Goal: Register for event/course

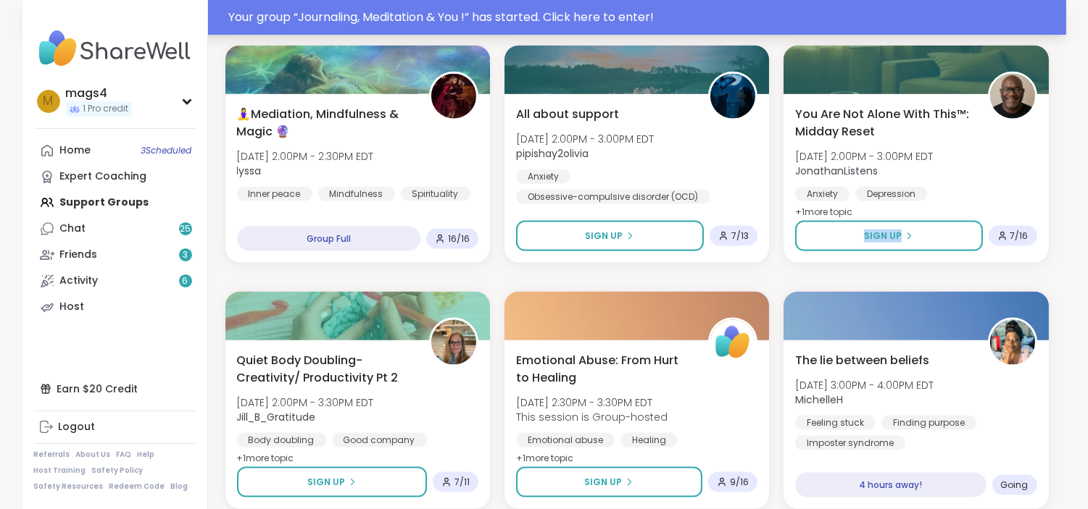
click at [417, 18] on div "Your group “ Journaling, Meditation & You ! ” has started. Click here to enter!" at bounding box center [643, 17] width 828 height 17
click at [109, 143] on link "Home 3 Scheduled" at bounding box center [115, 151] width 162 height 26
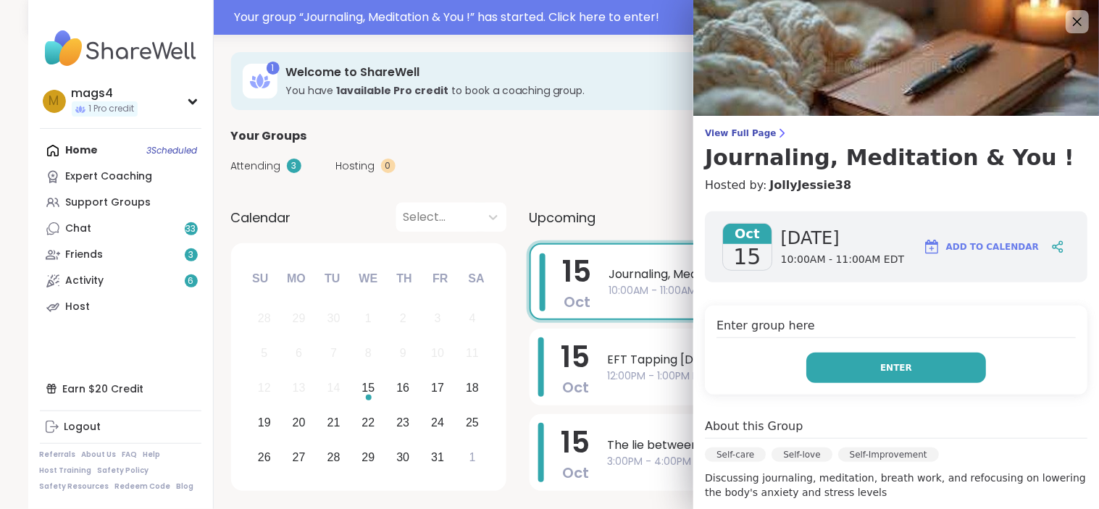
click at [915, 359] on button "Enter" at bounding box center [896, 368] width 180 height 30
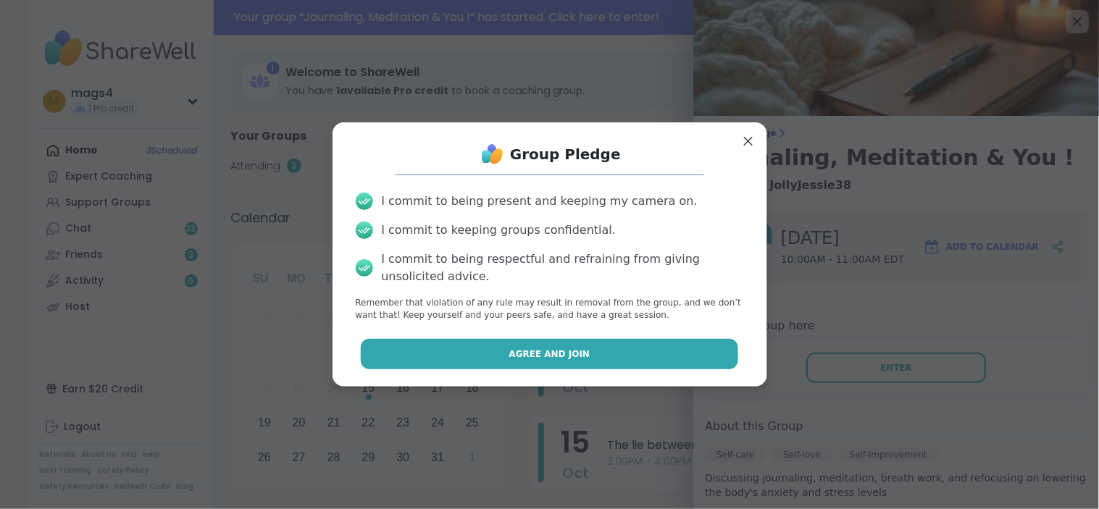
click at [617, 356] on button "Agree and Join" at bounding box center [549, 354] width 377 height 30
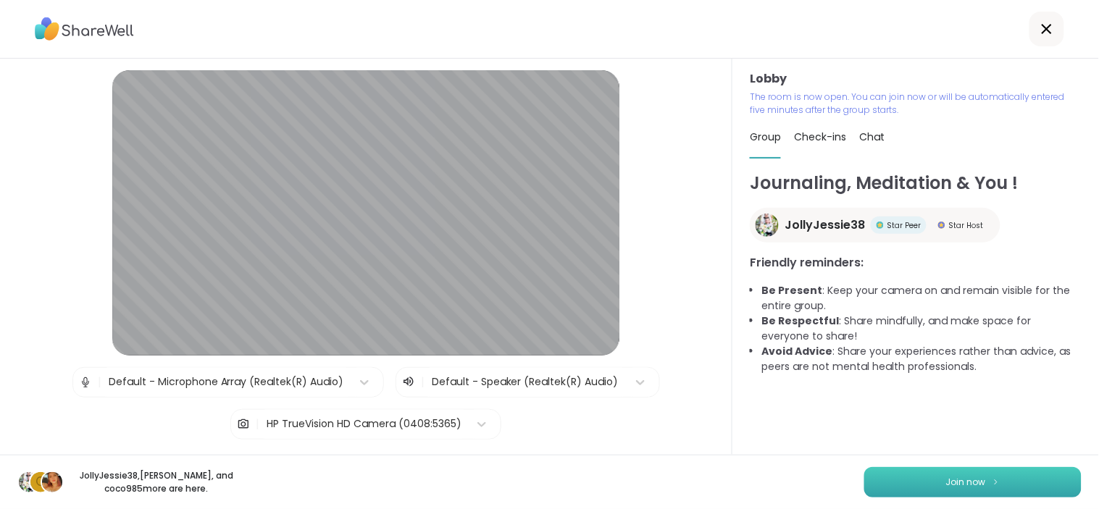
click at [965, 482] on span "Join now" at bounding box center [966, 482] width 40 height 13
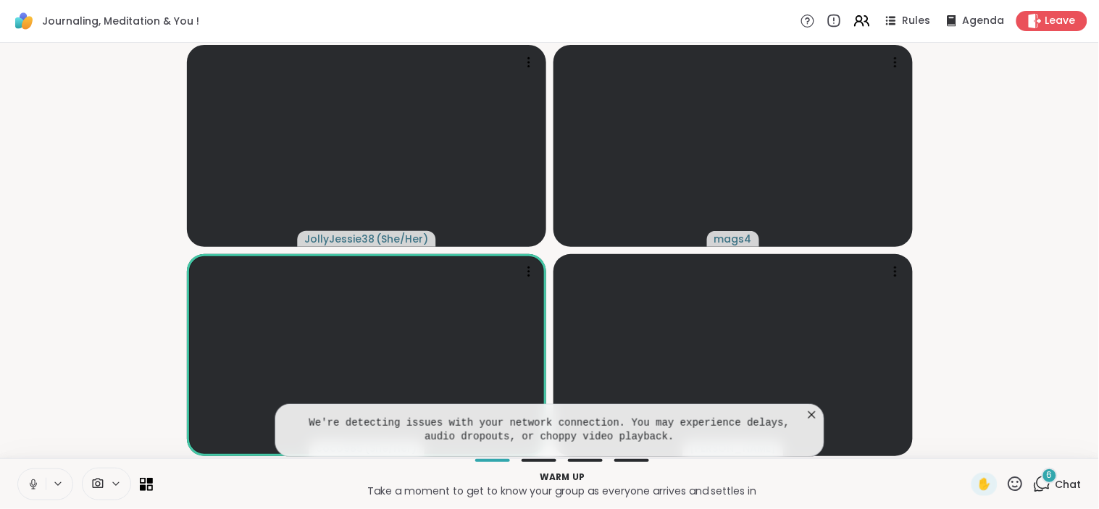
click at [30, 488] on icon at bounding box center [33, 484] width 13 height 13
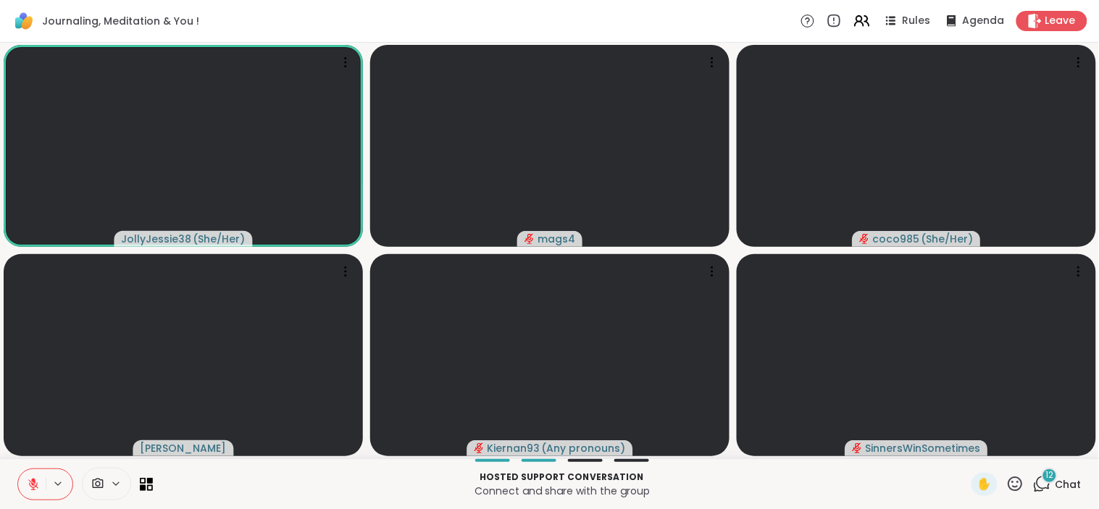
click at [29, 487] on icon at bounding box center [33, 484] width 13 height 13
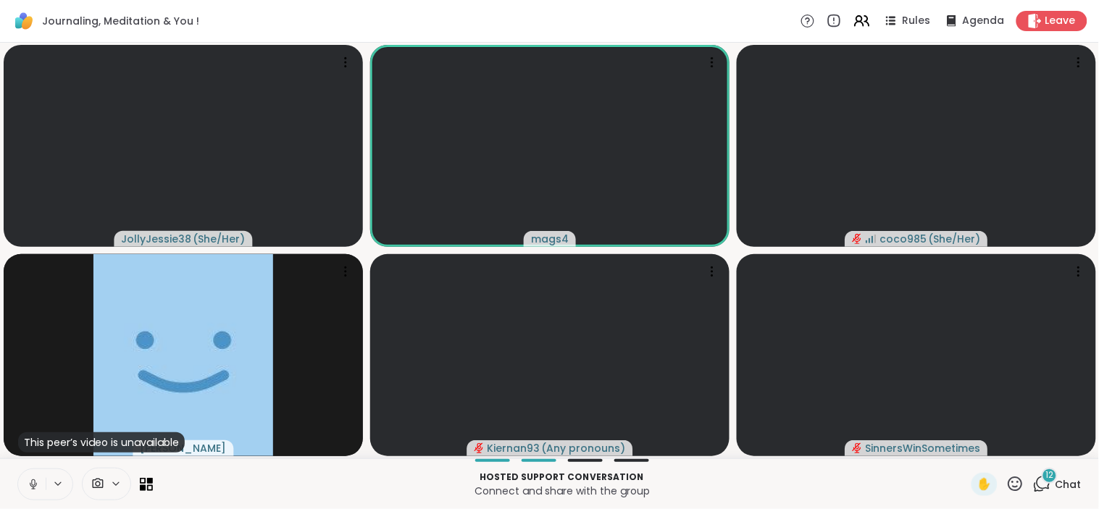
click at [34, 489] on icon at bounding box center [33, 488] width 4 height 1
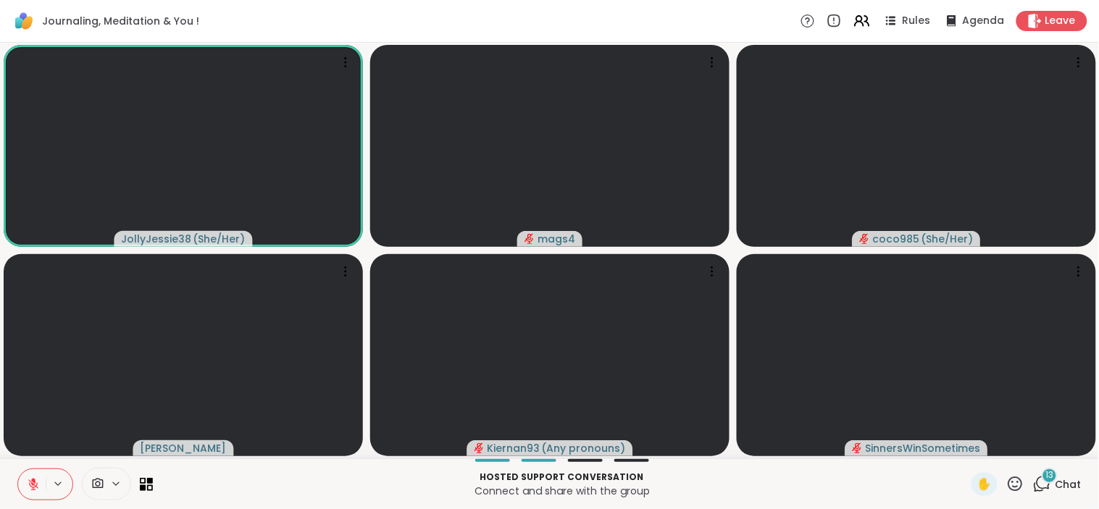
click at [1056, 479] on span "Chat" at bounding box center [1069, 484] width 26 height 14
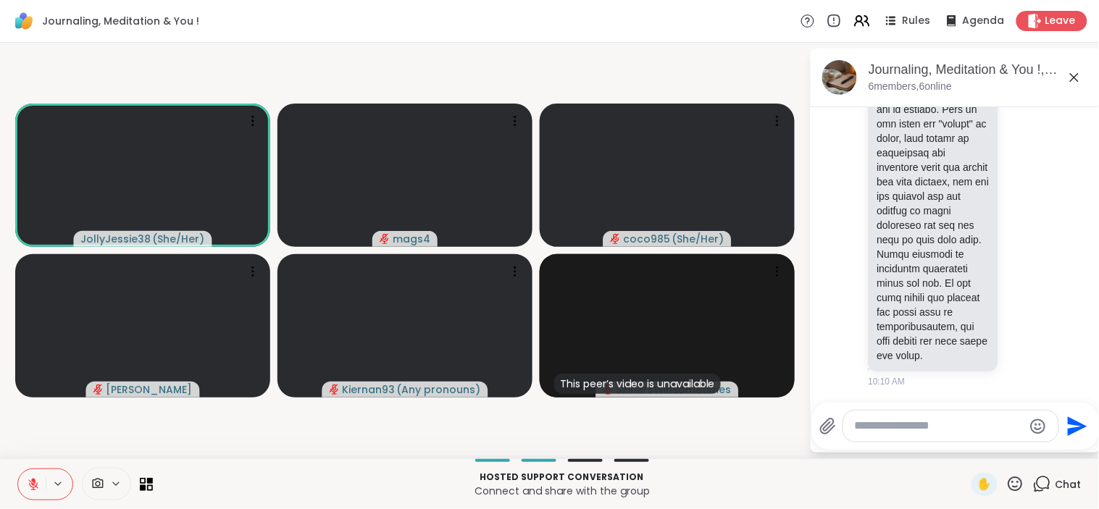
scroll to position [7803, 0]
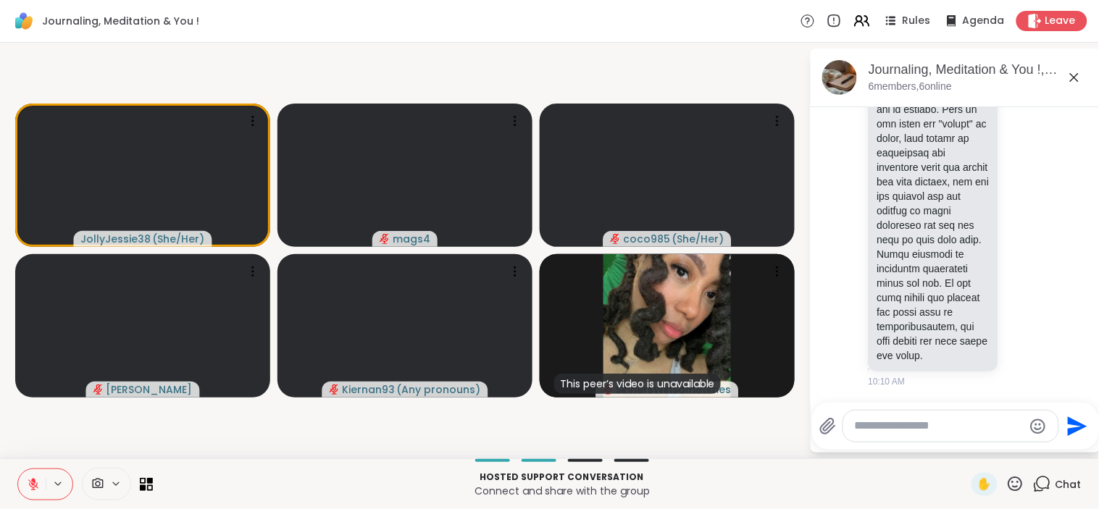
click at [29, 478] on icon at bounding box center [33, 484] width 13 height 13
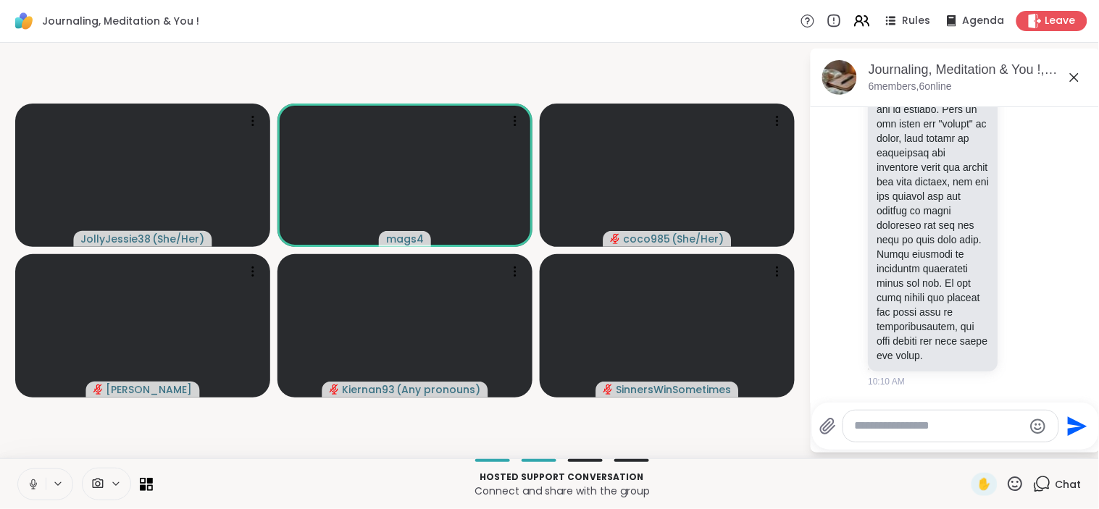
click at [31, 485] on icon at bounding box center [33, 484] width 13 height 13
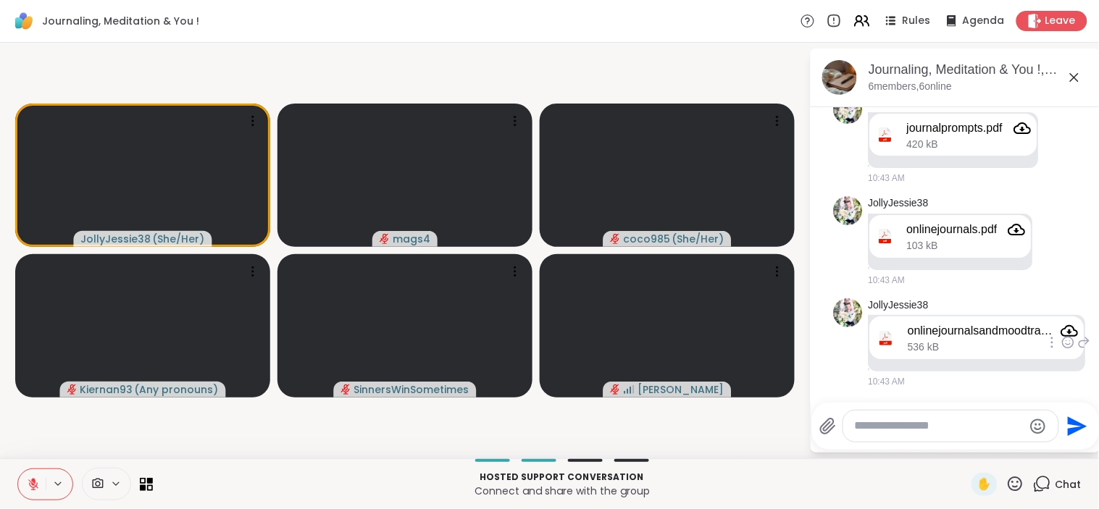
scroll to position [10190, 0]
drag, startPoint x: 953, startPoint y: 256, endPoint x: 1010, endPoint y: 206, distance: 76.0
click at [960, 135] on div "journalprompts.pdf" at bounding box center [955, 128] width 96 height 14
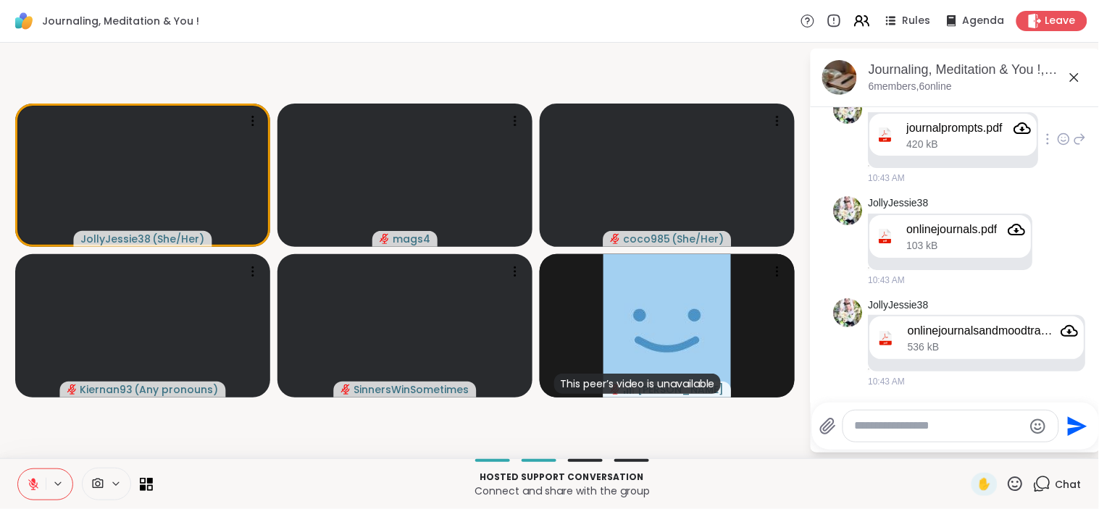
click at [1026, 137] on icon "Attachment" at bounding box center [1022, 128] width 17 height 17
click at [1014, 238] on icon "Attachment" at bounding box center [1017, 229] width 17 height 17
click at [1067, 326] on icon "Attachment" at bounding box center [1069, 331] width 17 height 12
click at [802, 28] on div "Rules Agenda Leave" at bounding box center [944, 21] width 287 height 20
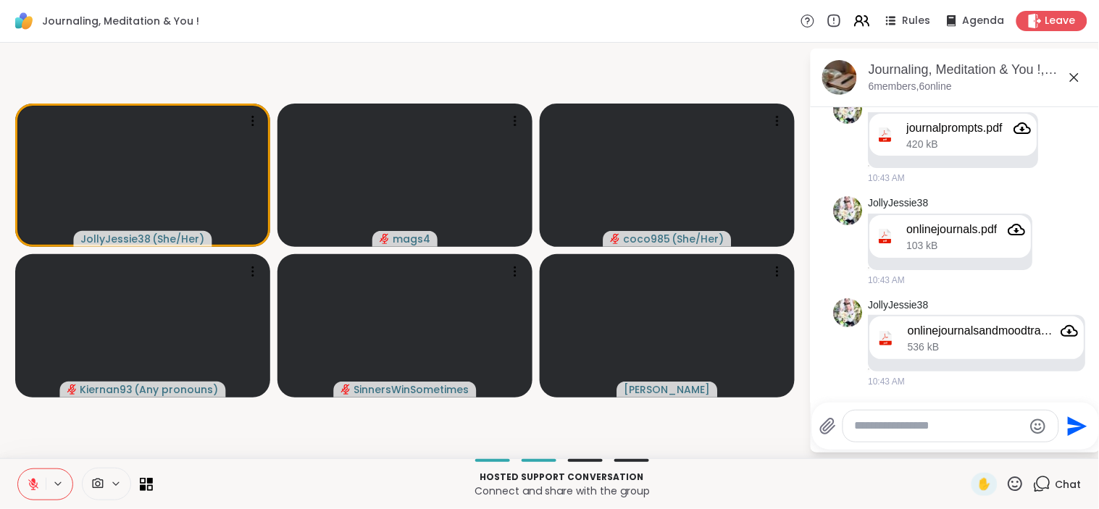
click at [951, 425] on textarea "Type your message" at bounding box center [939, 426] width 169 height 15
type textarea "**********"
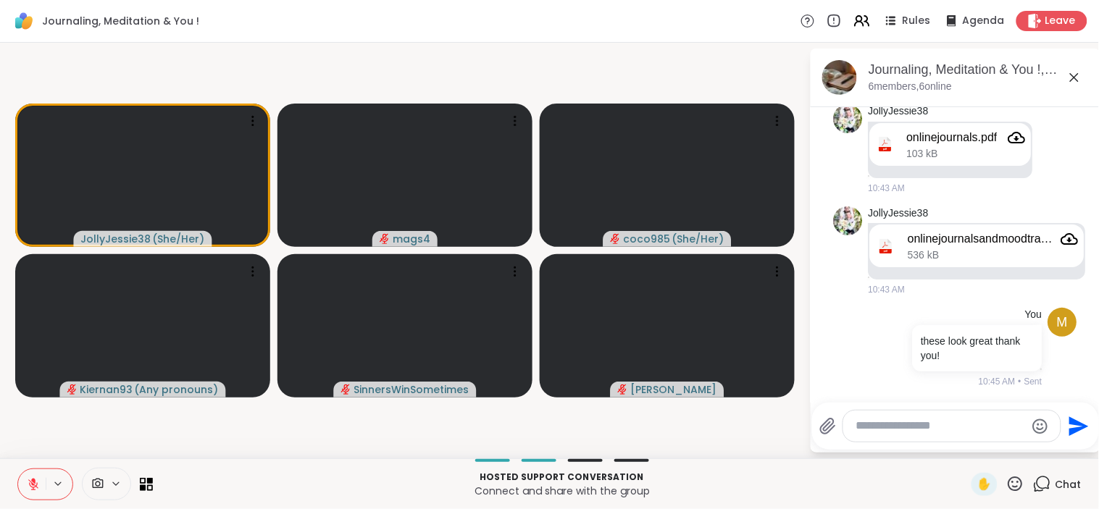
scroll to position [10504, 0]
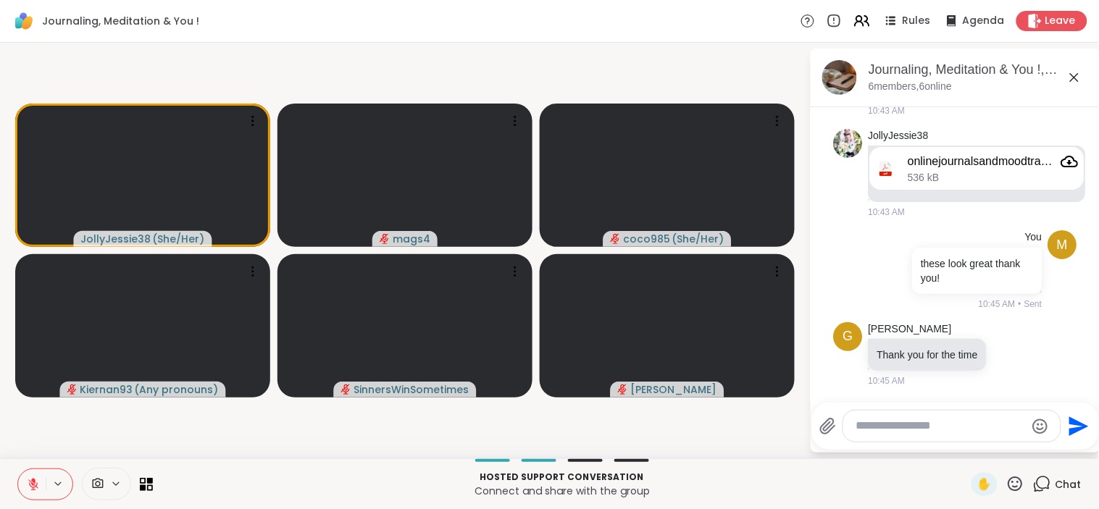
click at [33, 488] on icon at bounding box center [33, 485] width 10 height 10
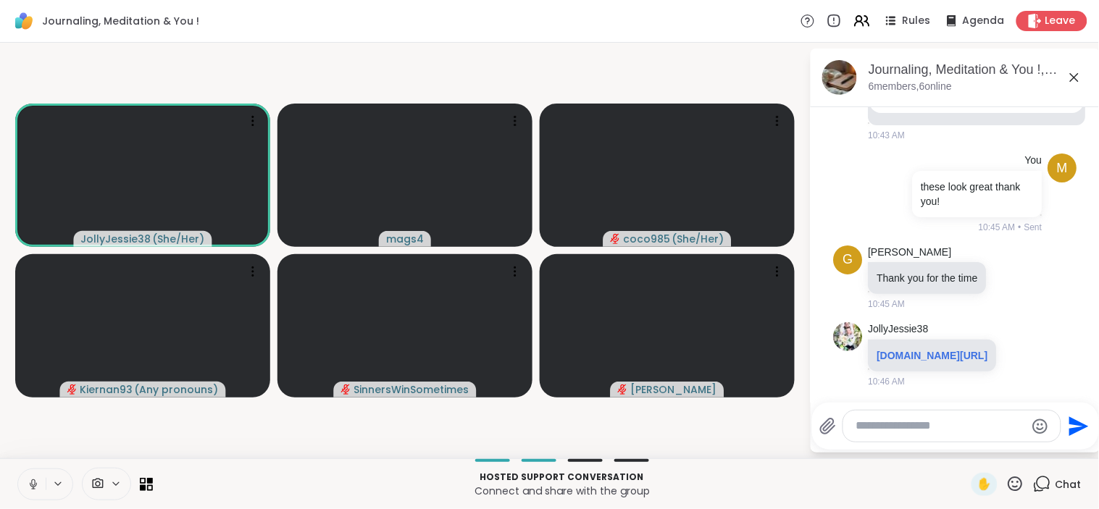
scroll to position [10625, 0]
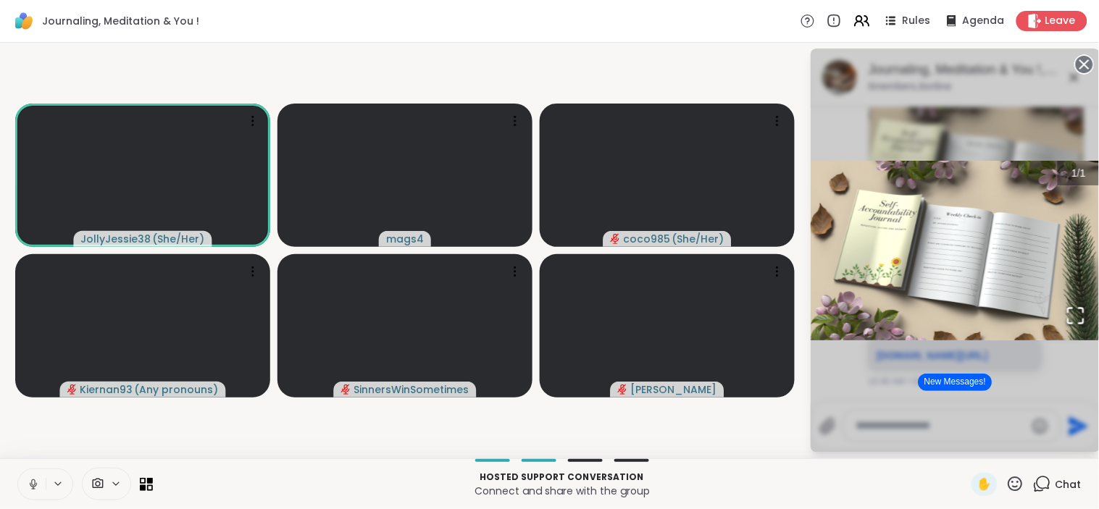
click at [743, 445] on video-player-container "JollyJessie38 ( She/Her ) mags4 coco985 ( She/Her ) Kiernan93 ( Any pronouns ) …" at bounding box center [405, 251] width 792 height 404
click at [793, 420] on video-player-container "JollyJessie38 ( She/Her ) mags4 coco985 ( She/Her ) Kiernan93 ( Any pronouns ) …" at bounding box center [405, 251] width 792 height 404
click at [1013, 372] on div "1 / 1" at bounding box center [956, 251] width 290 height 404
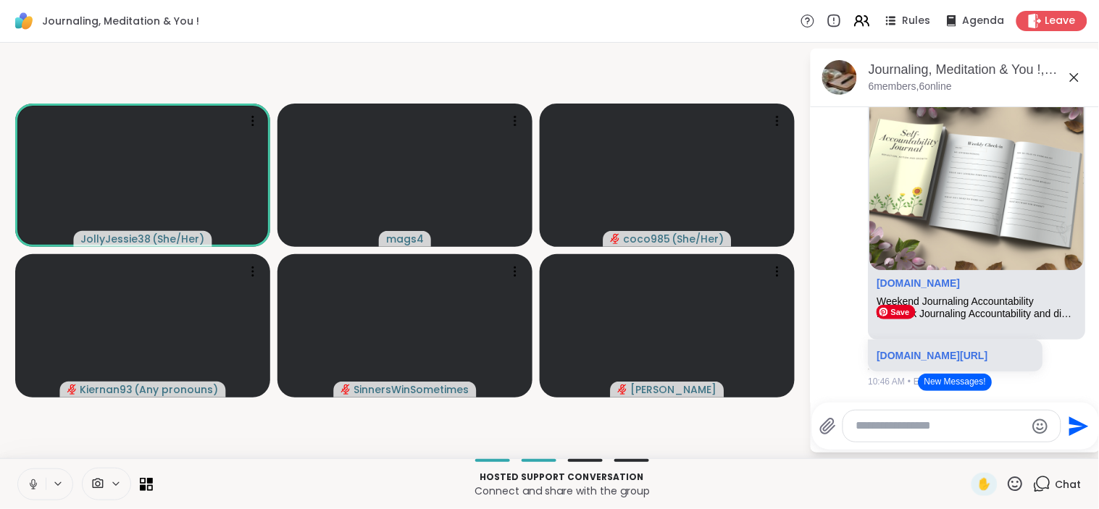
scroll to position [10876, 0]
click at [35, 487] on icon at bounding box center [33, 484] width 13 height 13
click at [943, 33] on link "sharewellnow.com/series/cf85584b-17b4-4654-b135-af432ccbc201" at bounding box center [932, 28] width 111 height 12
click at [927, 350] on link "sharewellnow.com/series/b0333952-c4ad-4e4e-932a-9ec4fb4054e4" at bounding box center [932, 356] width 111 height 12
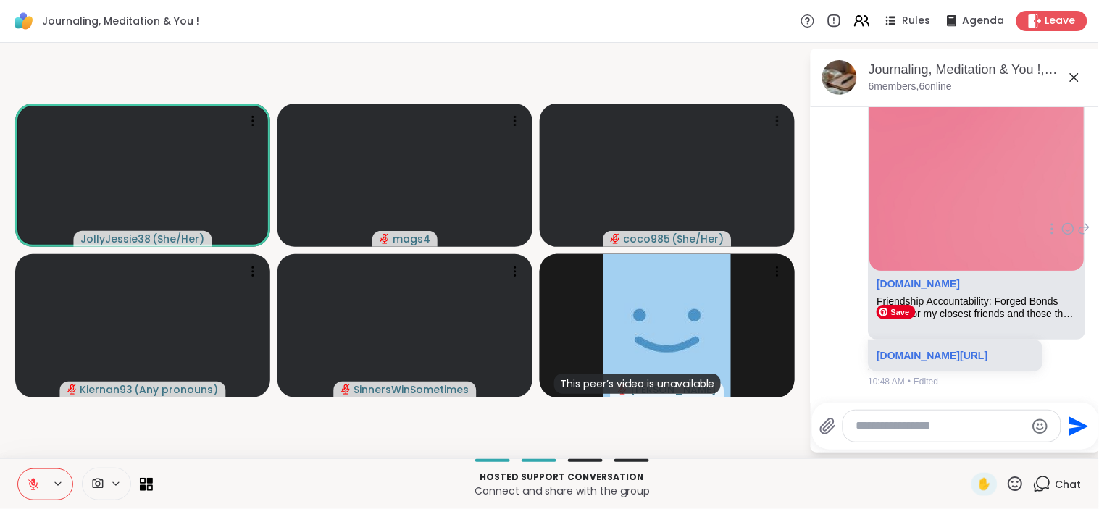
scroll to position [11576, 0]
click at [948, 350] on link "sharewellnow.com/series/1b32dd7d-aa52-4c07-b263-3342f7000eb5" at bounding box center [932, 356] width 111 height 12
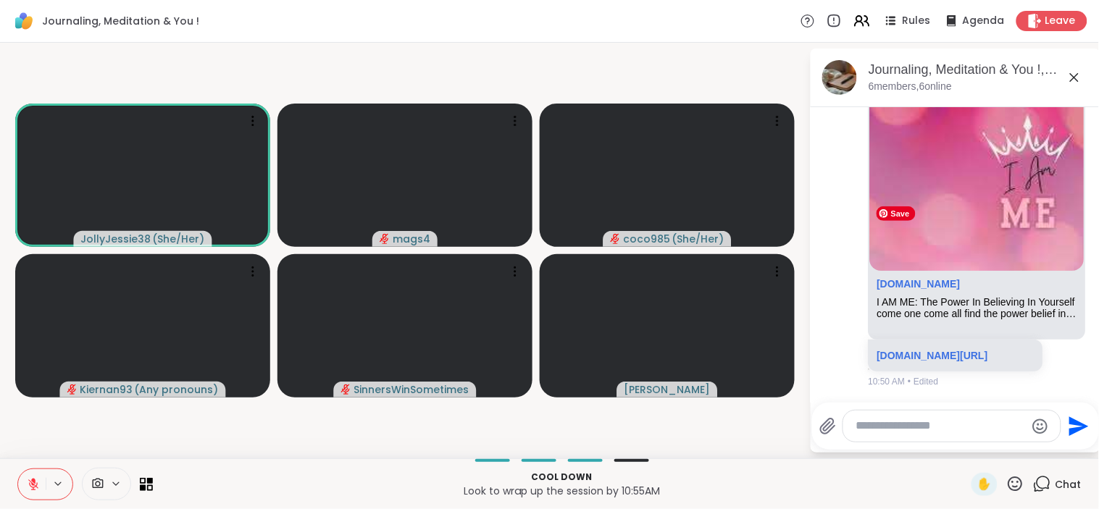
scroll to position [11917, 0]
click at [936, 353] on link "sharewellnow.com/series/46386e03-0d9b-4184-bca4-4f6bb630dde7" at bounding box center [932, 356] width 111 height 12
click at [1006, 485] on icon at bounding box center [1015, 484] width 18 height 18
click at [998, 446] on span "👍" at bounding box center [1005, 446] width 14 height 17
click at [937, 419] on textarea "Type your message" at bounding box center [940, 426] width 169 height 15
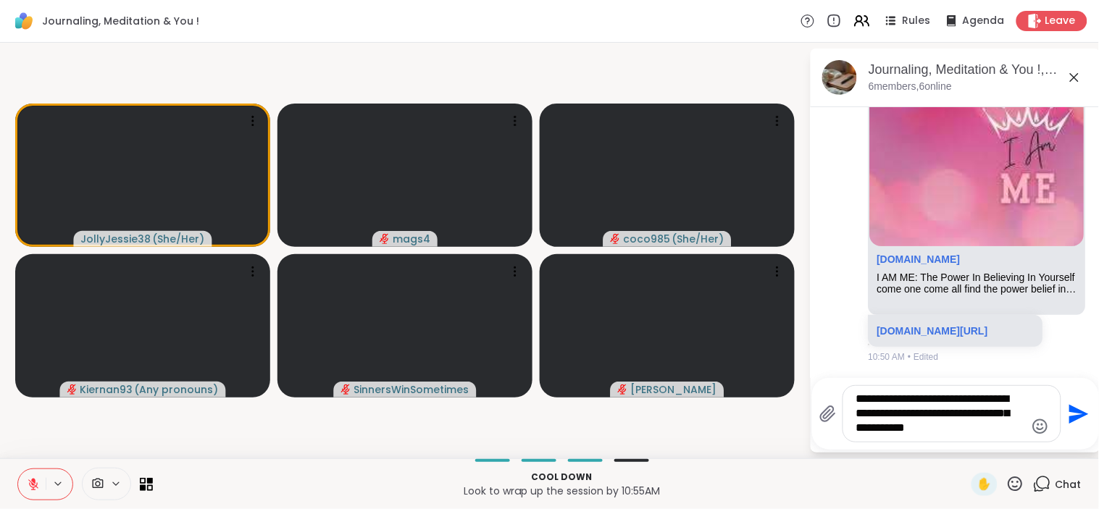
type textarea "**********"
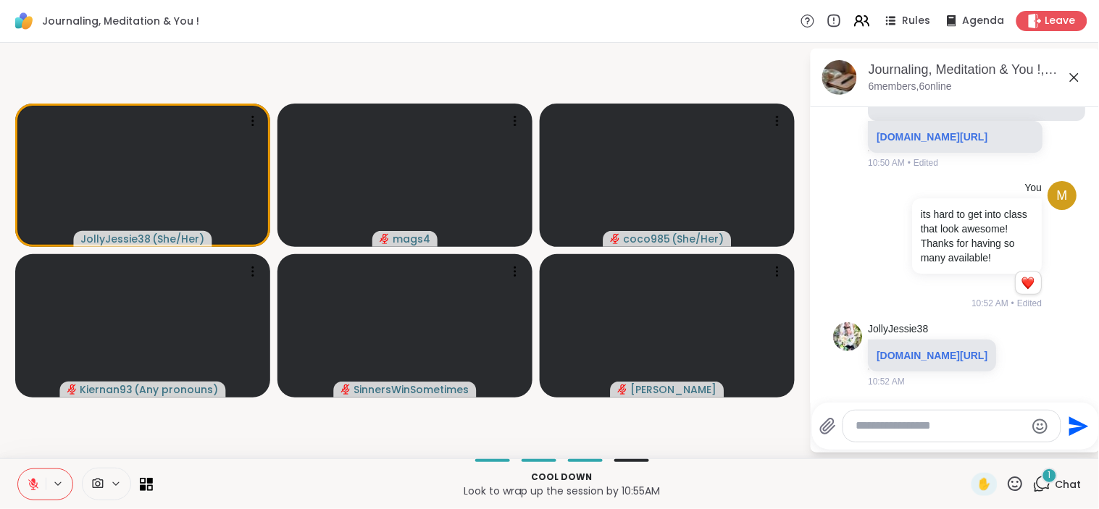
scroll to position [12211, 0]
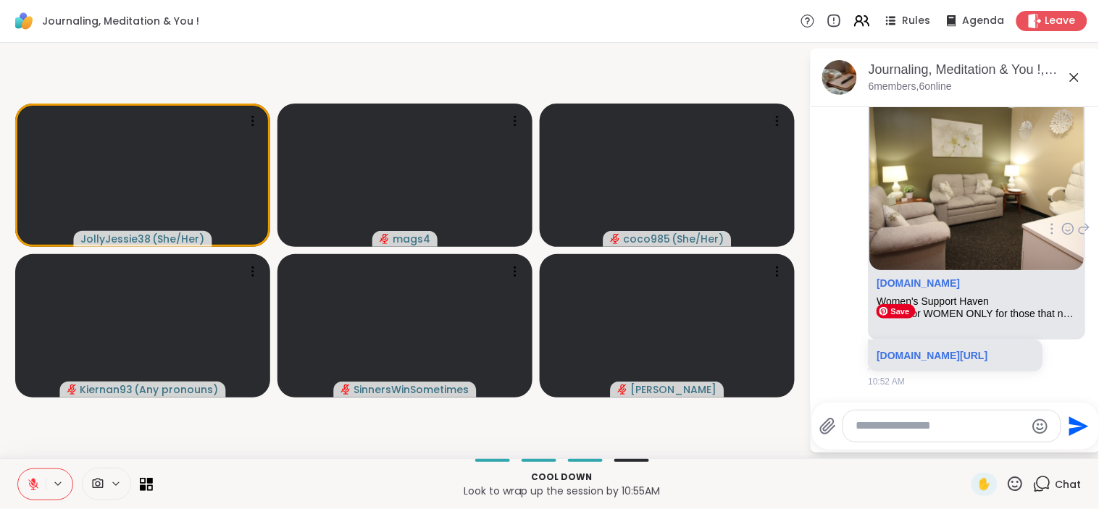
click at [980, 270] on img at bounding box center [977, 180] width 214 height 180
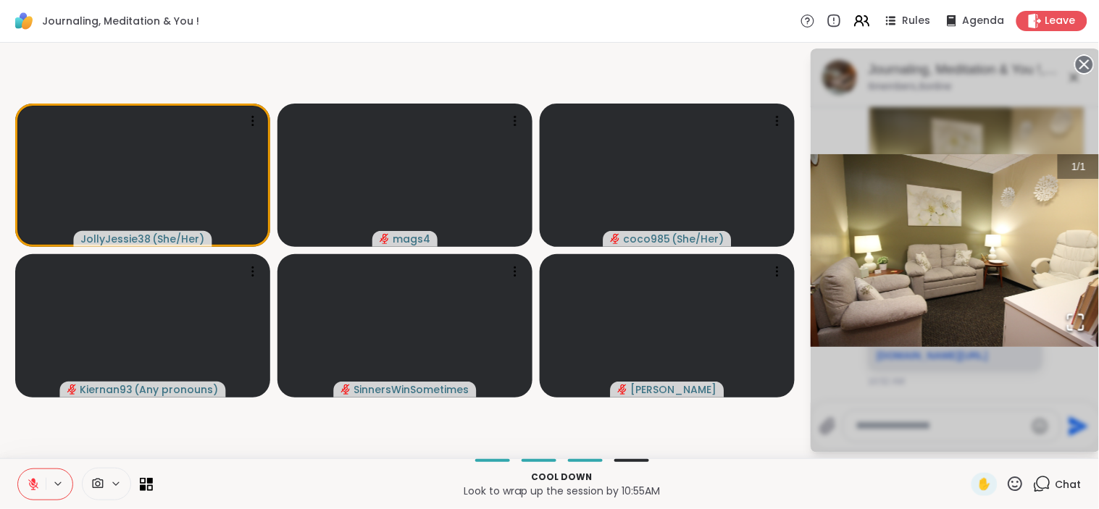
click at [904, 364] on div "1 / 1" at bounding box center [956, 251] width 290 height 404
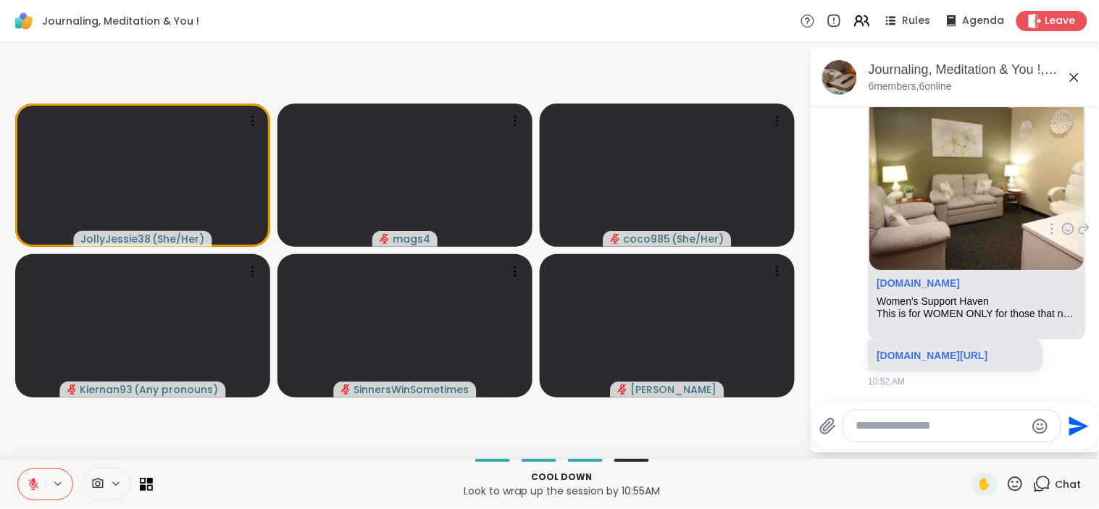
scroll to position [12448, 0]
click at [944, 350] on link "sharewellnow.com/series/2e89b559-cac1-43d5-b0f0-b931b8032bd3" at bounding box center [932, 356] width 111 height 12
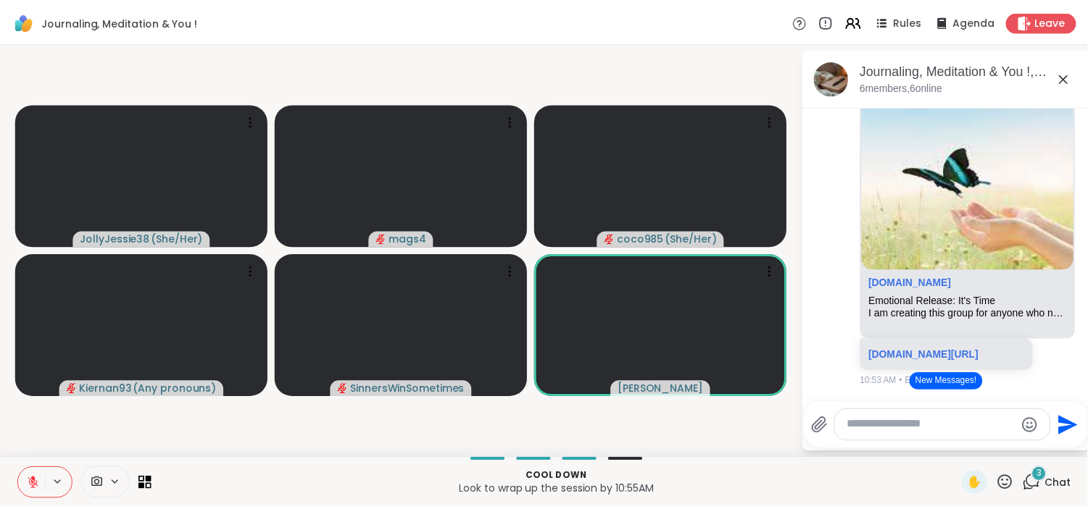
scroll to position [12603, 0]
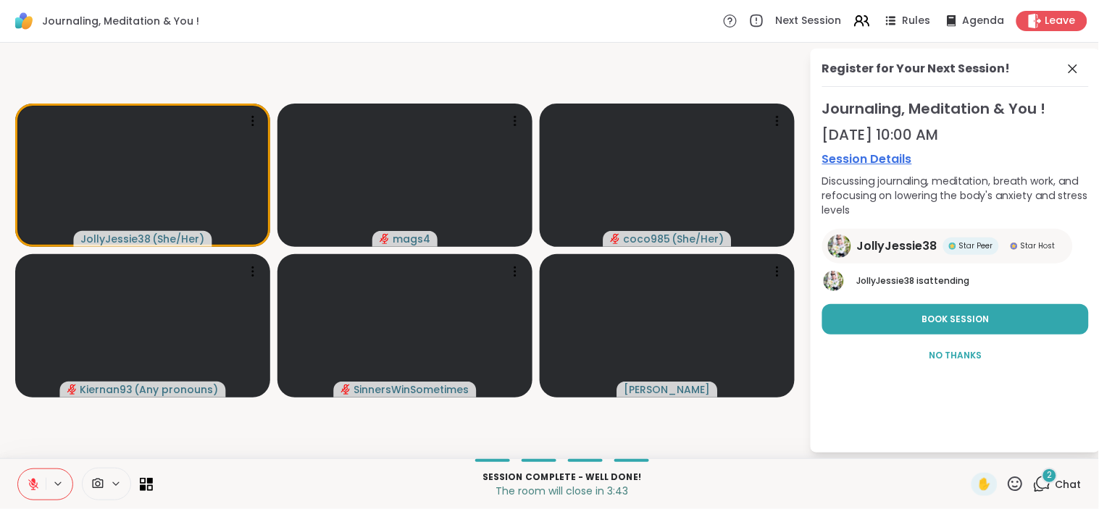
click at [1006, 482] on icon at bounding box center [1015, 484] width 18 height 18
click at [966, 446] on span "❤️" at bounding box center [973, 446] width 14 height 17
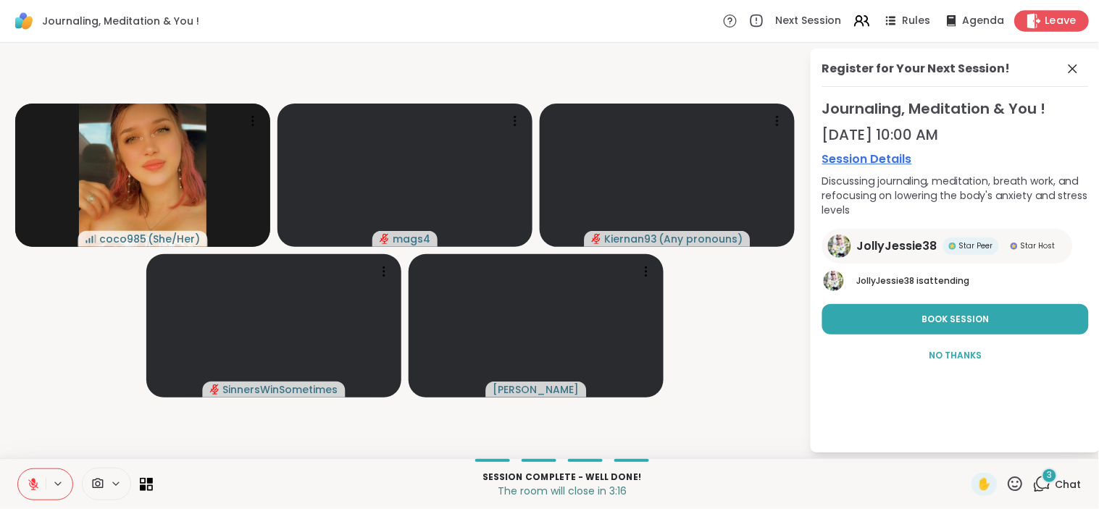
click at [1046, 25] on span "Leave" at bounding box center [1062, 21] width 32 height 15
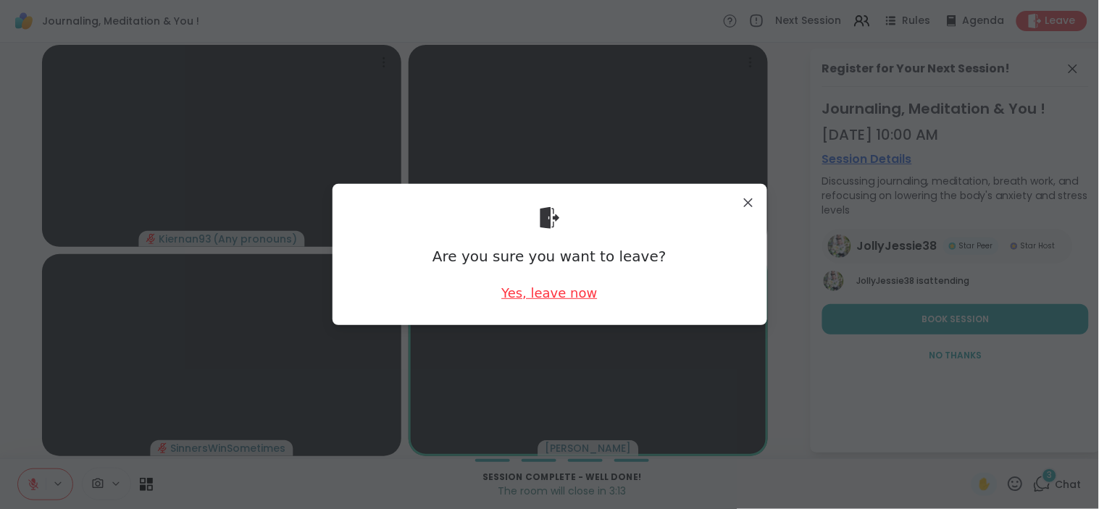
click at [545, 293] on div "Yes, leave now" at bounding box center [549, 293] width 96 height 18
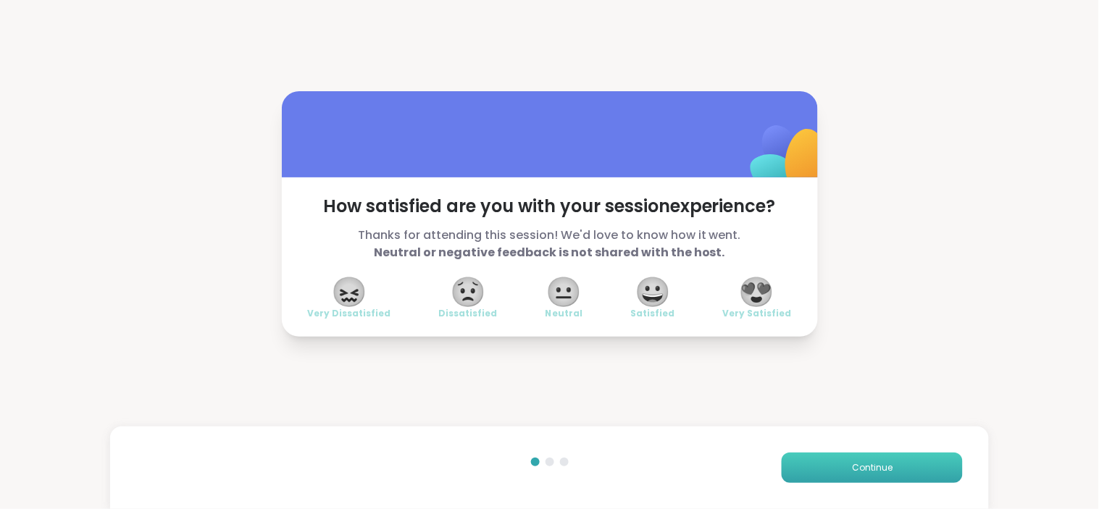
click at [806, 465] on button "Continue" at bounding box center [872, 468] width 181 height 30
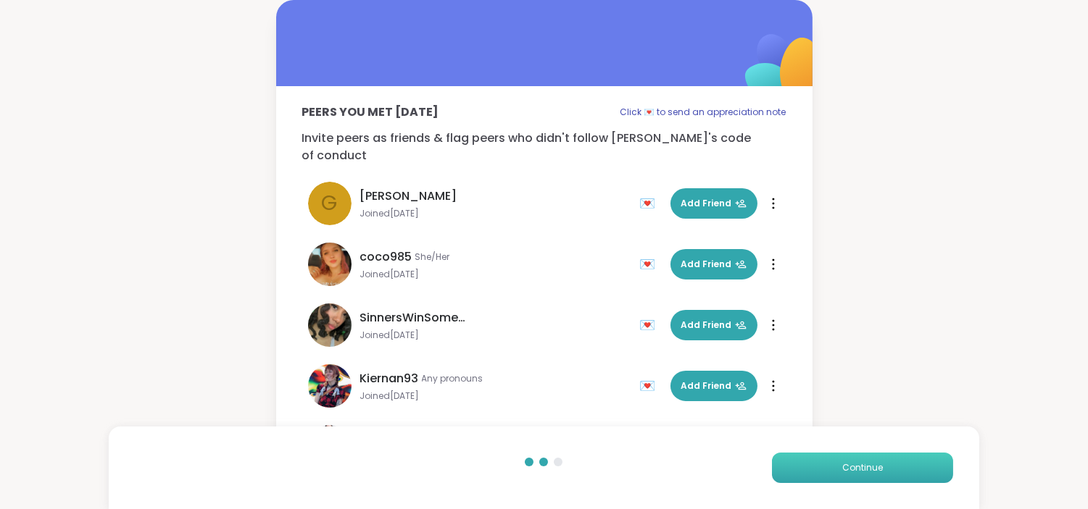
click at [806, 465] on button "Continue" at bounding box center [862, 468] width 181 height 30
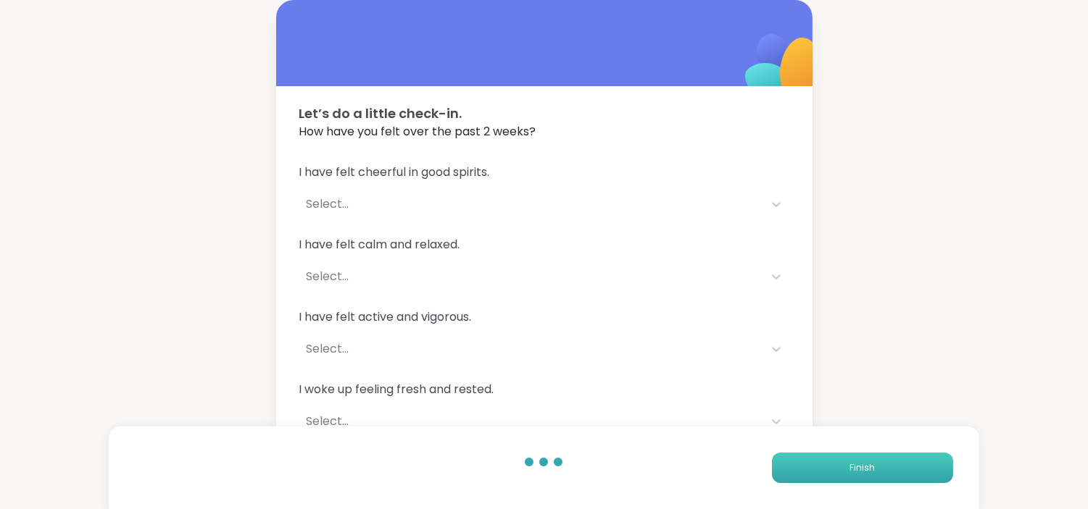
click at [806, 465] on button "Finish" at bounding box center [862, 468] width 181 height 30
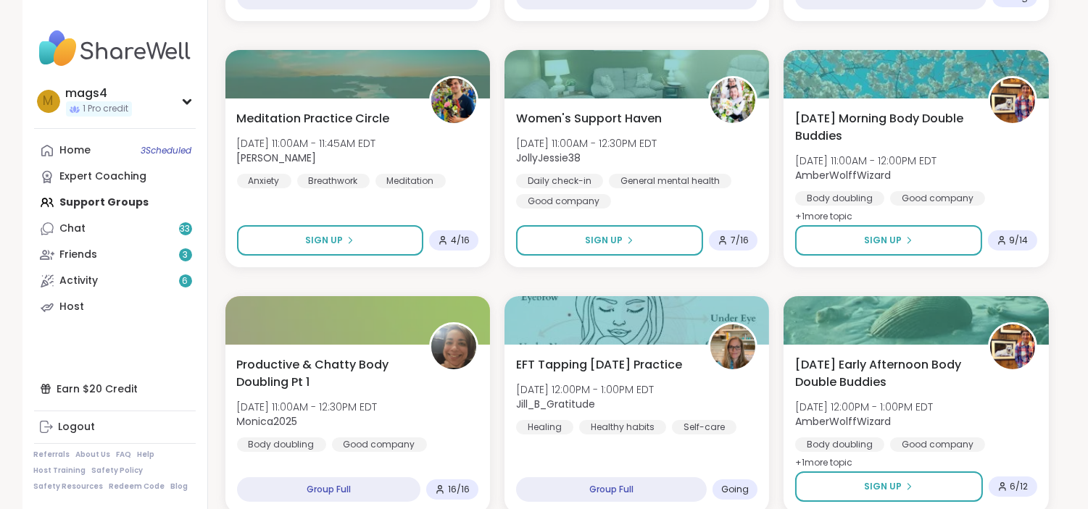
scroll to position [459, 0]
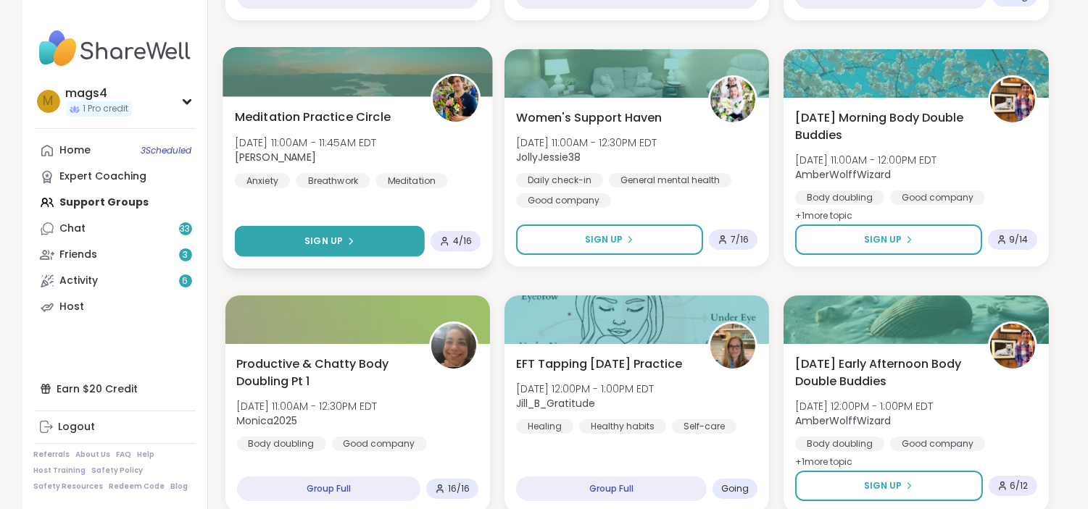
click at [303, 239] on button "Sign Up" at bounding box center [329, 241] width 190 height 31
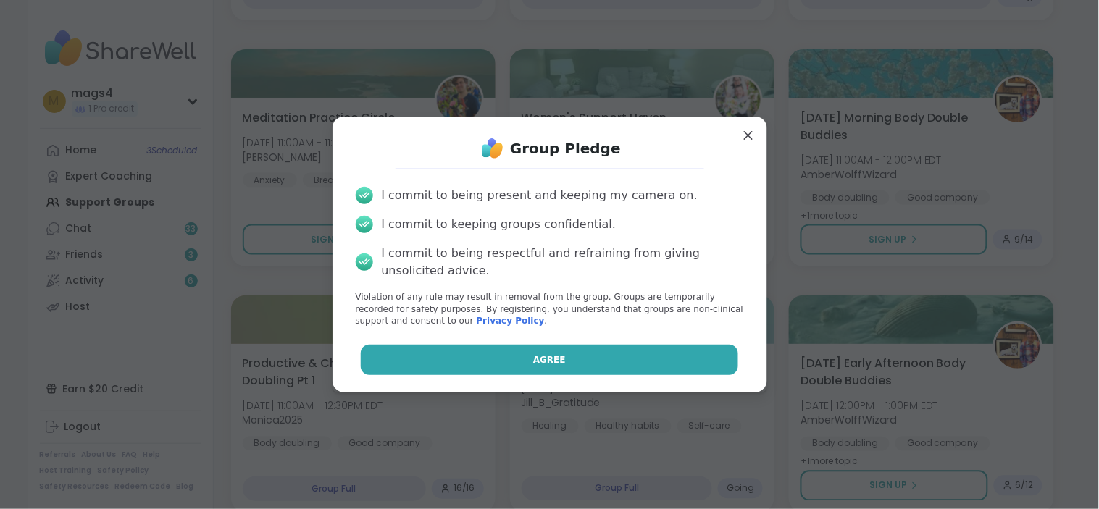
click at [537, 367] on button "Agree" at bounding box center [549, 360] width 377 height 30
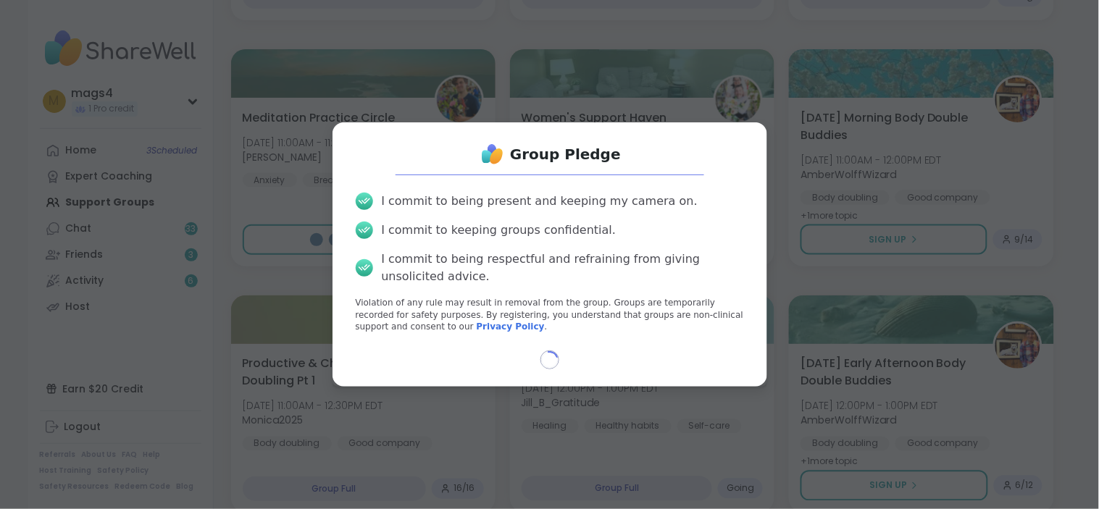
select select "**"
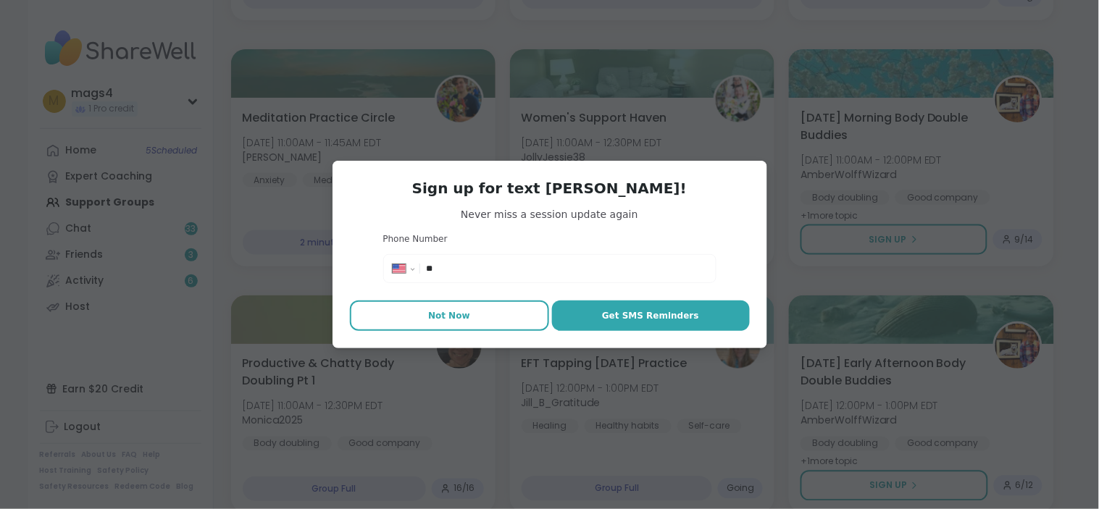
click at [432, 319] on span "Not Now" at bounding box center [449, 315] width 42 height 13
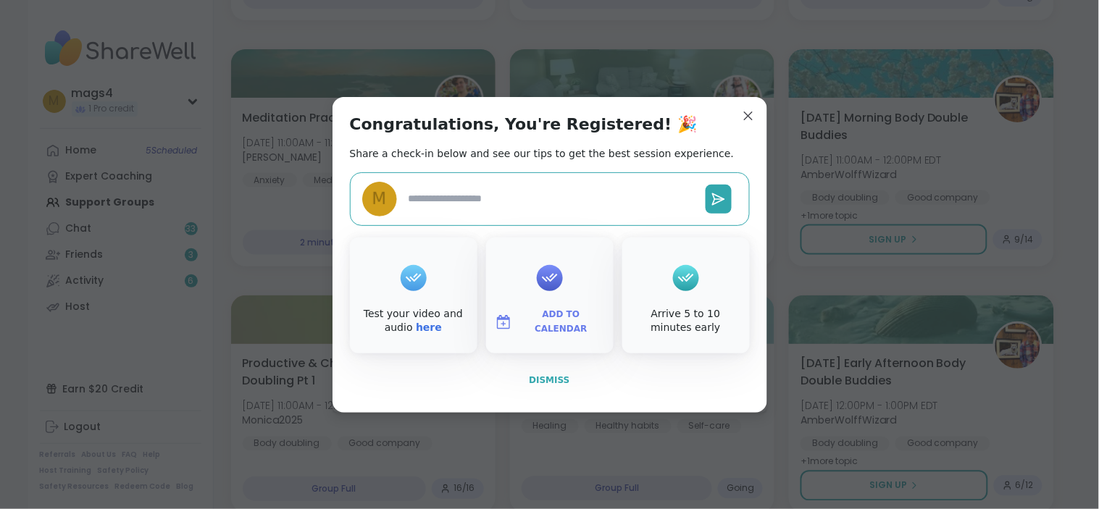
click at [536, 375] on span "Dismiss" at bounding box center [549, 380] width 41 height 10
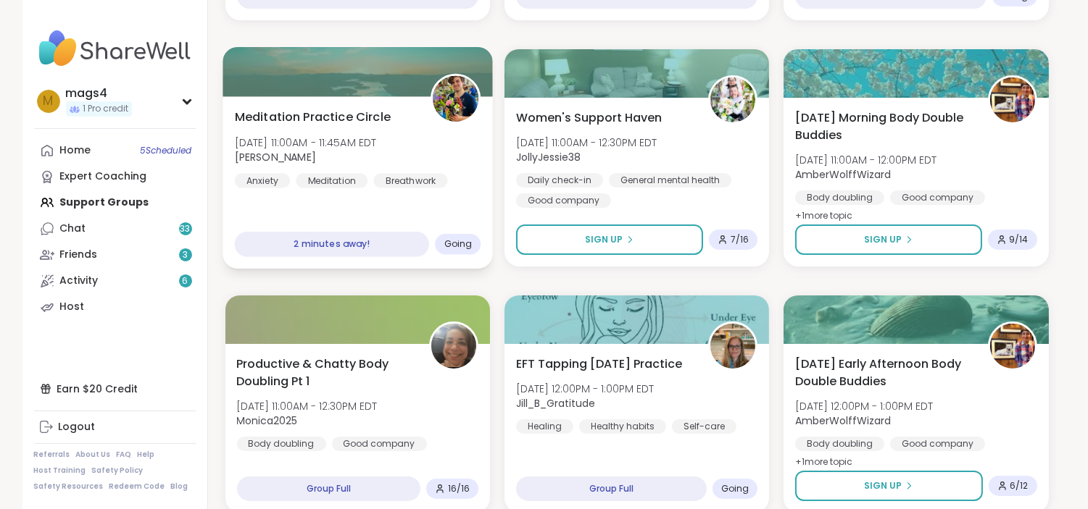
click at [467, 154] on div "Meditation Practice Circle Wed, Oct 15 | 11:00AM - 11:45AM EDT Nicholas Anxiety…" at bounding box center [357, 148] width 246 height 80
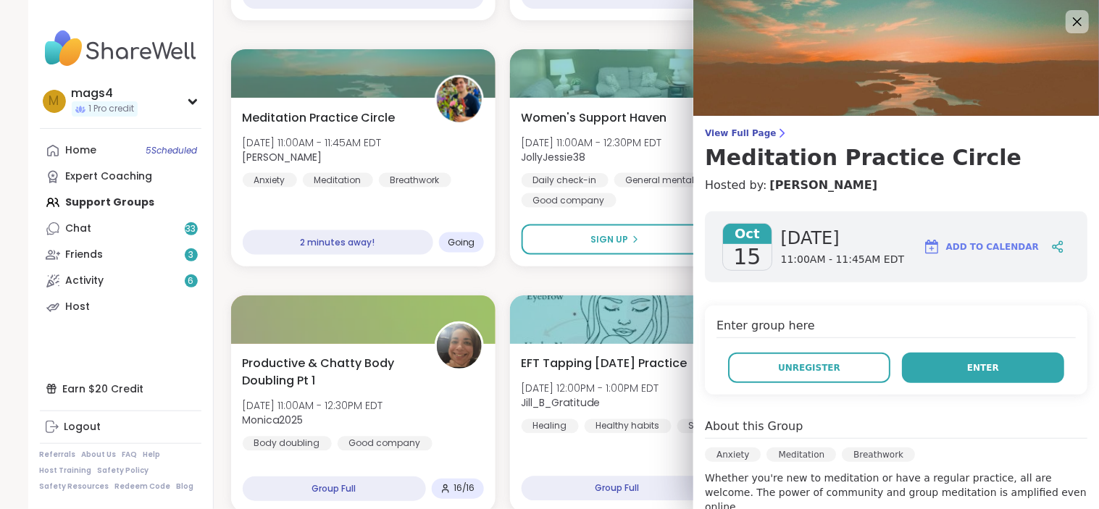
click at [959, 359] on button "Enter" at bounding box center [983, 368] width 162 height 30
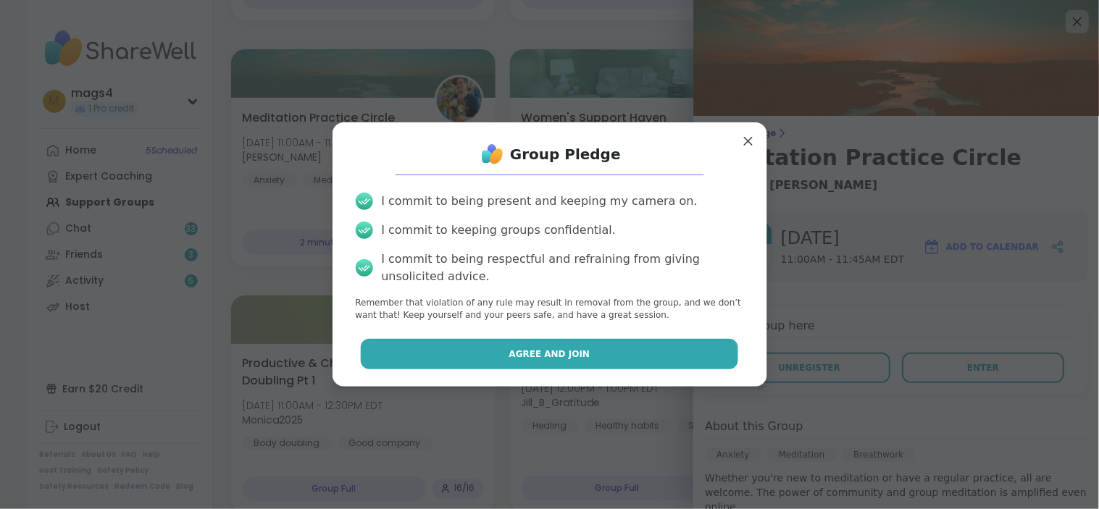
click at [509, 349] on span "Agree and Join" at bounding box center [549, 354] width 81 height 13
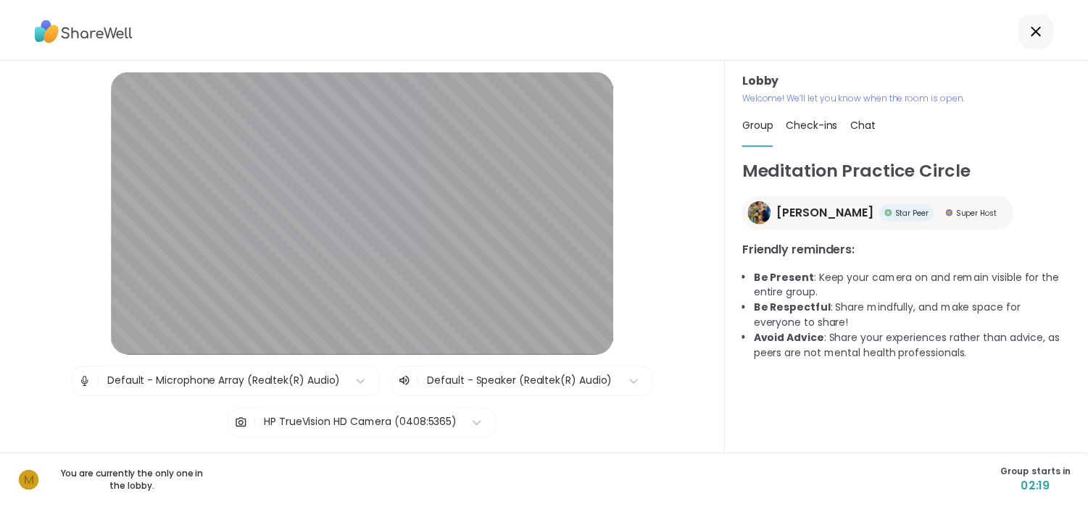
scroll to position [83, 0]
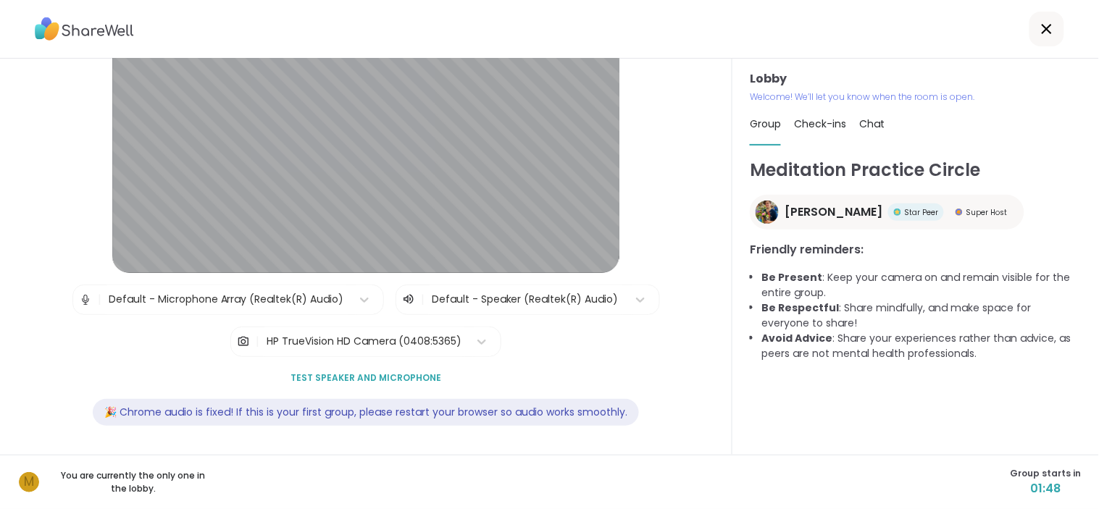
drag, startPoint x: 94, startPoint y: 36, endPoint x: 78, endPoint y: 25, distance: 20.3
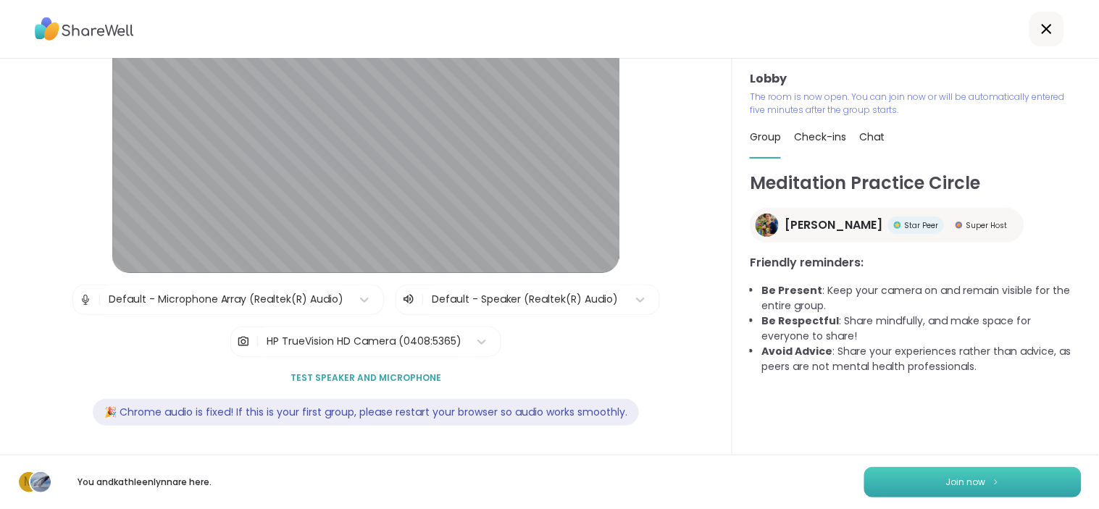
click at [964, 485] on span "Join now" at bounding box center [966, 482] width 40 height 13
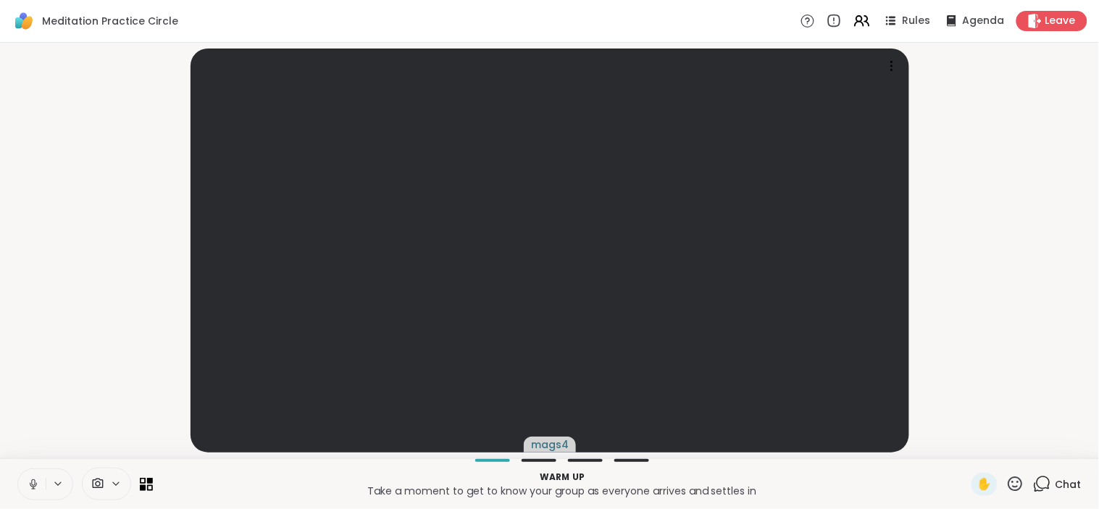
click at [930, 387] on video-player-container "mags4" at bounding box center [550, 251] width 1082 height 404
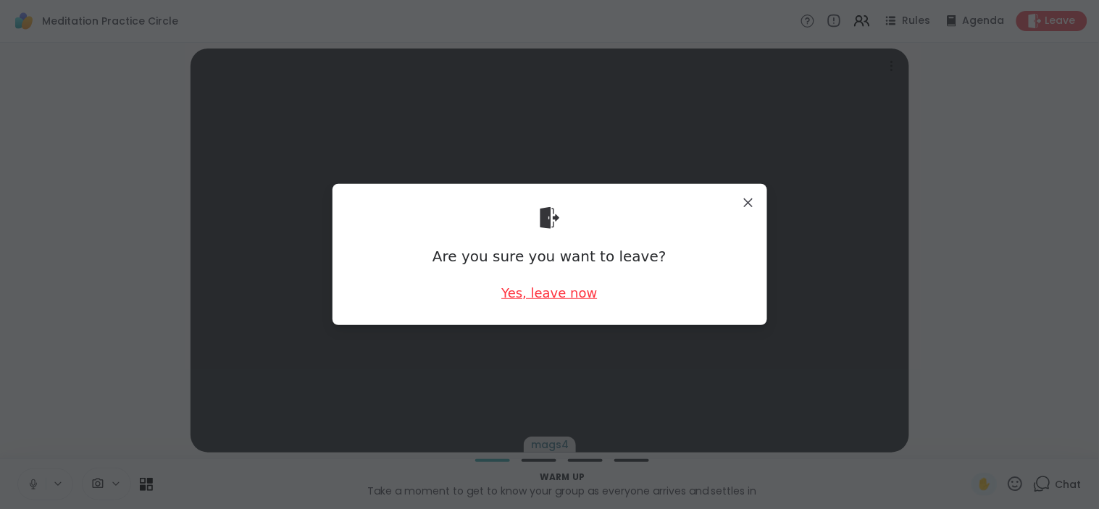
click at [541, 301] on div "Yes, leave now" at bounding box center [549, 293] width 96 height 18
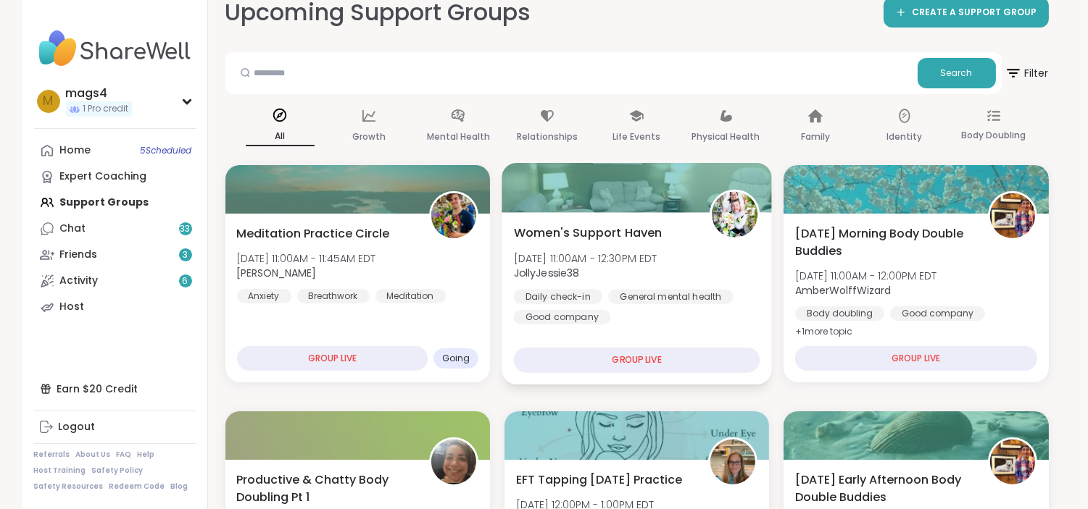
scroll to position [97, 0]
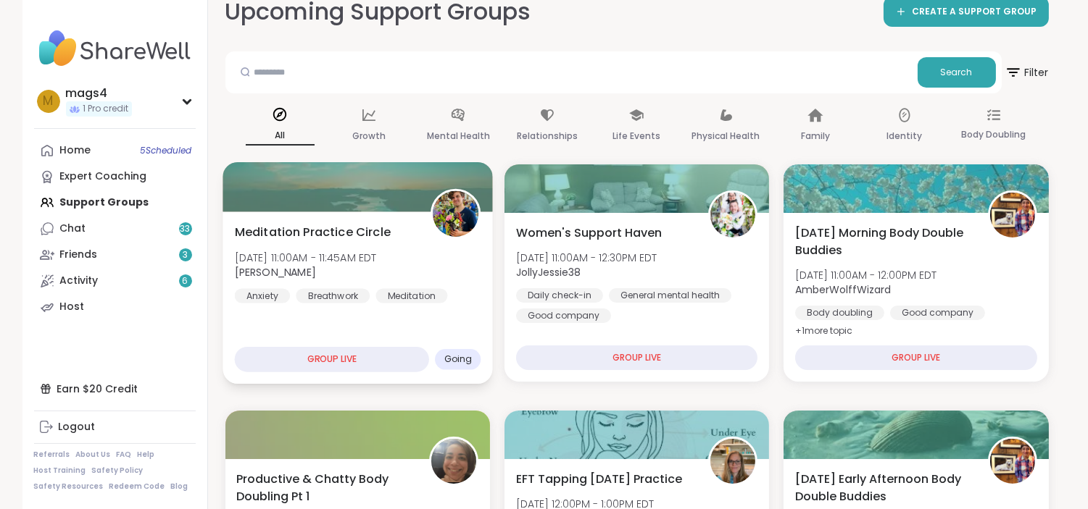
click at [446, 267] on div "Meditation Practice Circle Wed, Oct 15 | 11:00AM - 11:45AM EDT Nicholas Anxiety…" at bounding box center [357, 263] width 246 height 80
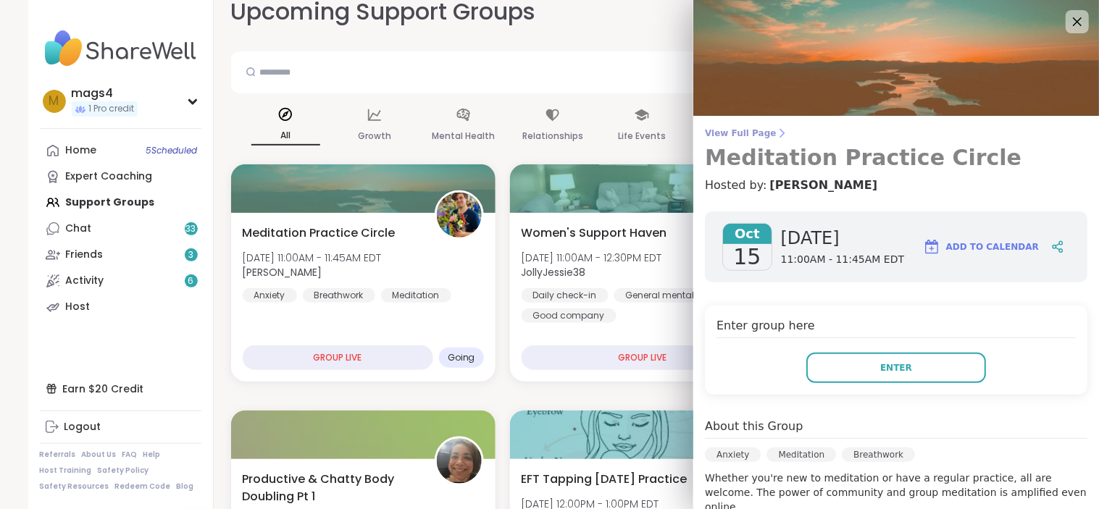
click at [726, 128] on span "View Full Page" at bounding box center [896, 134] width 383 height 12
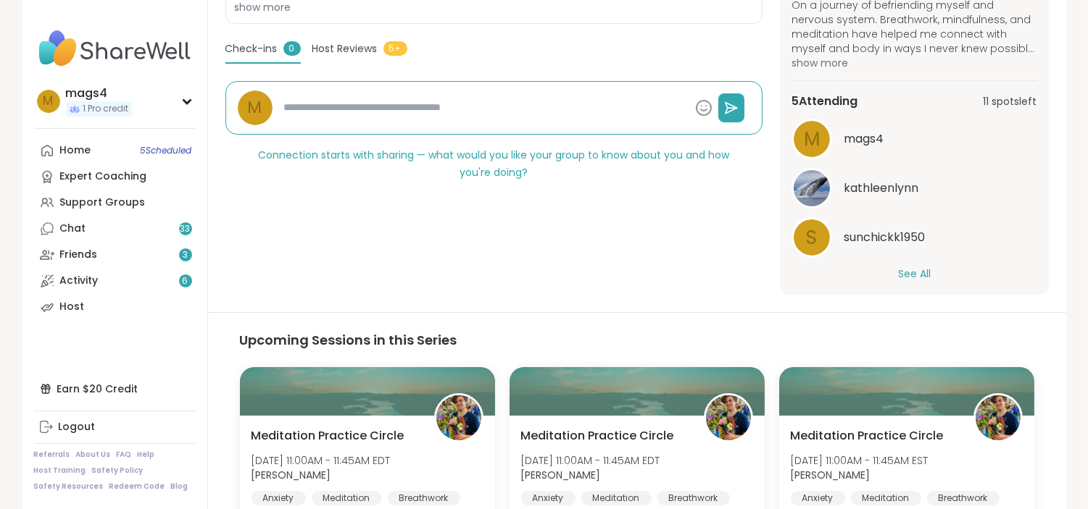
scroll to position [69, 0]
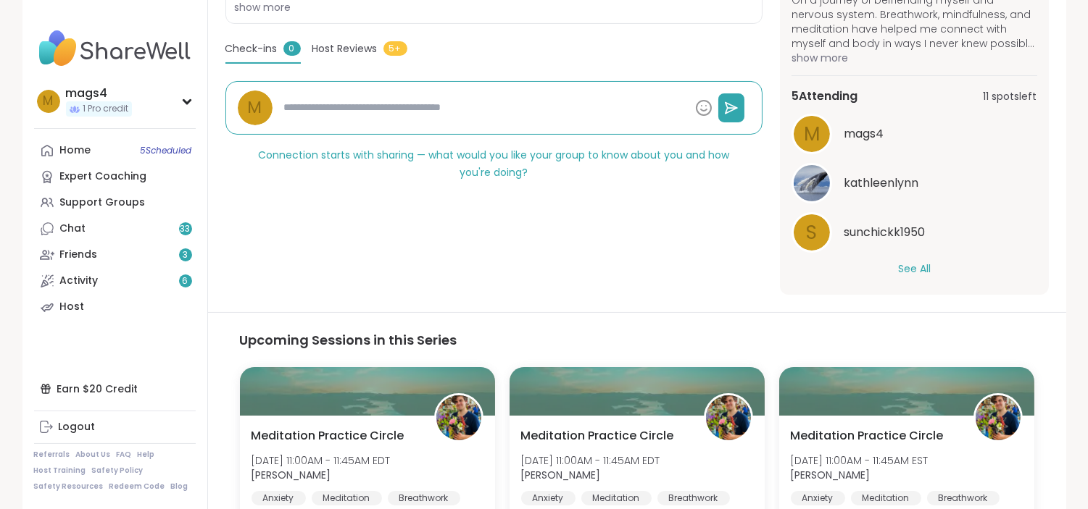
click at [915, 267] on button "See All" at bounding box center [914, 269] width 33 height 15
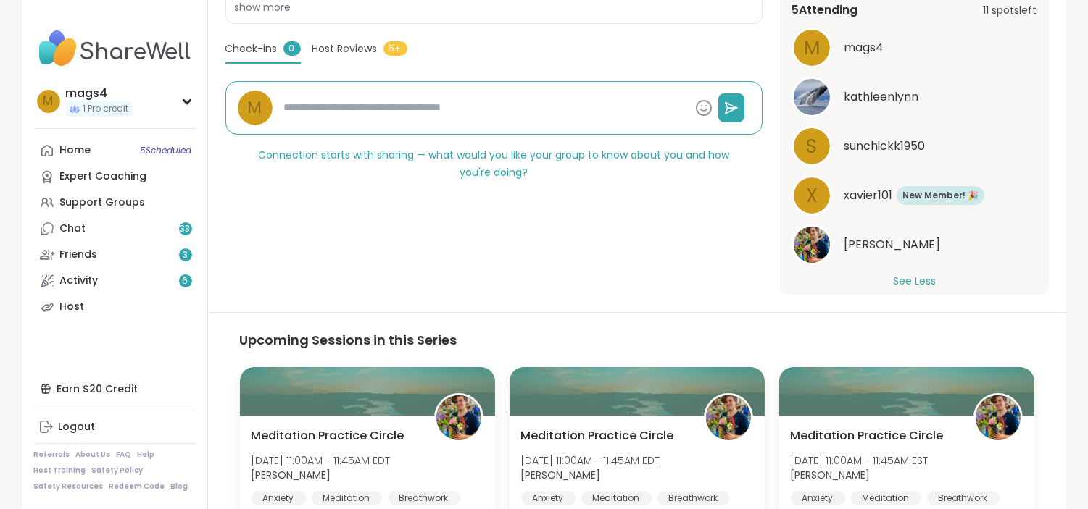
scroll to position [165, 0]
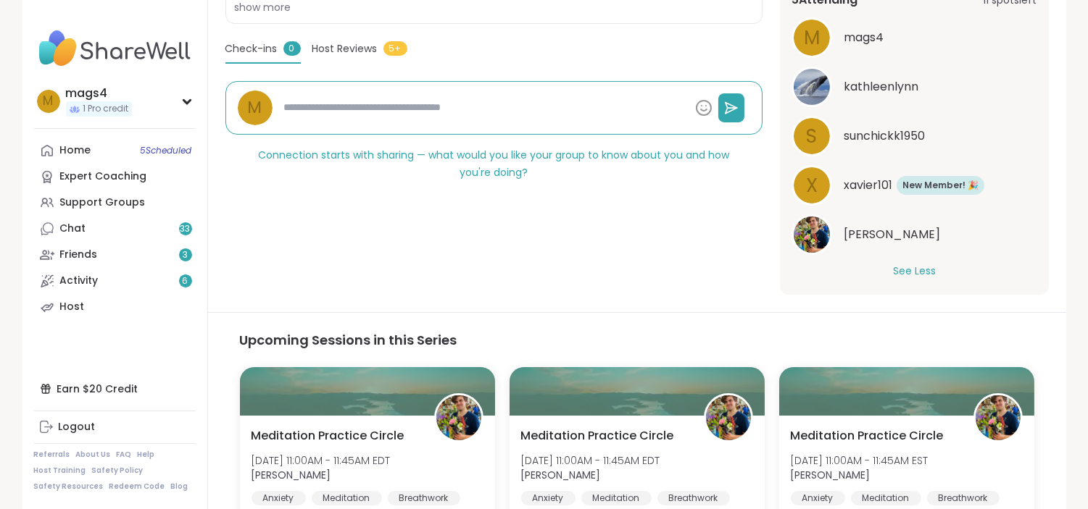
click at [635, 264] on div "Anxiety | Meditation | Breathwork Meditation Practice Circle Hosted by Nicholas…" at bounding box center [493, 51] width 537 height 488
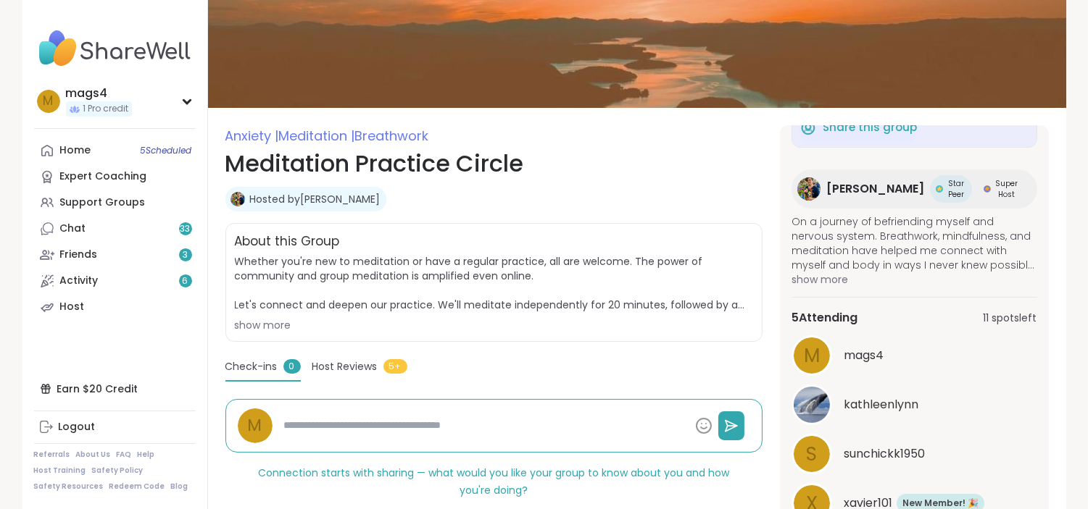
scroll to position [0, 0]
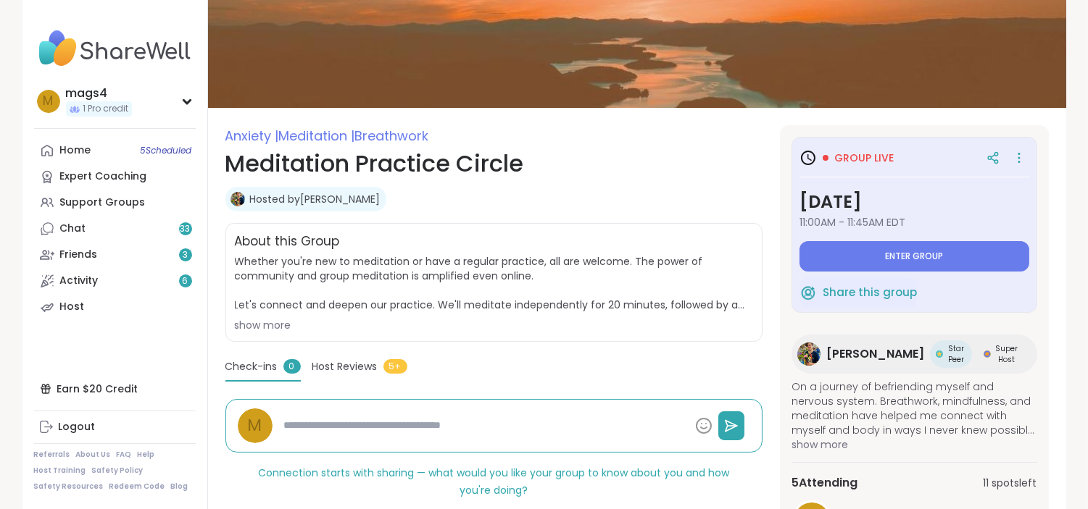
click at [638, 154] on h1 "Meditation Practice Circle" at bounding box center [493, 163] width 537 height 35
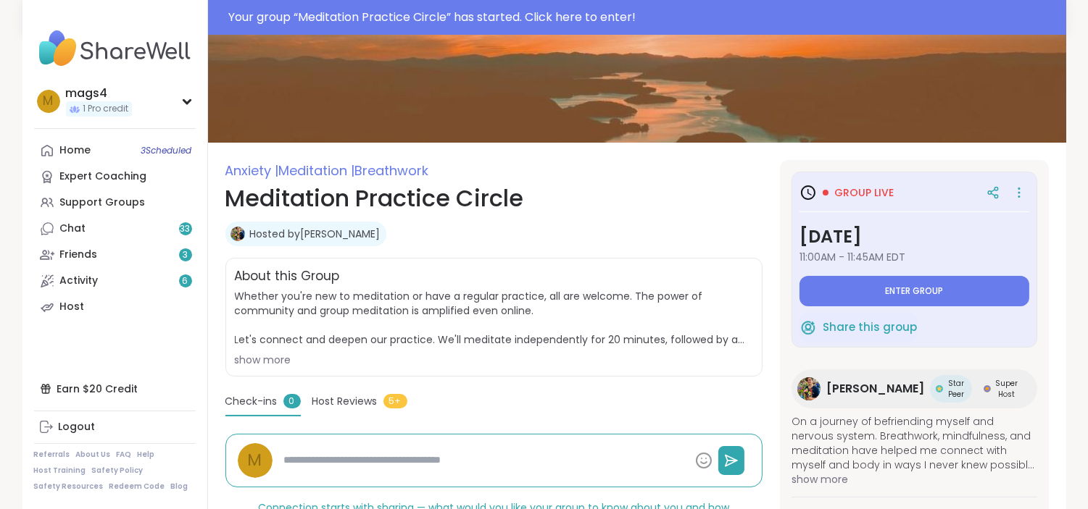
scroll to position [117, 0]
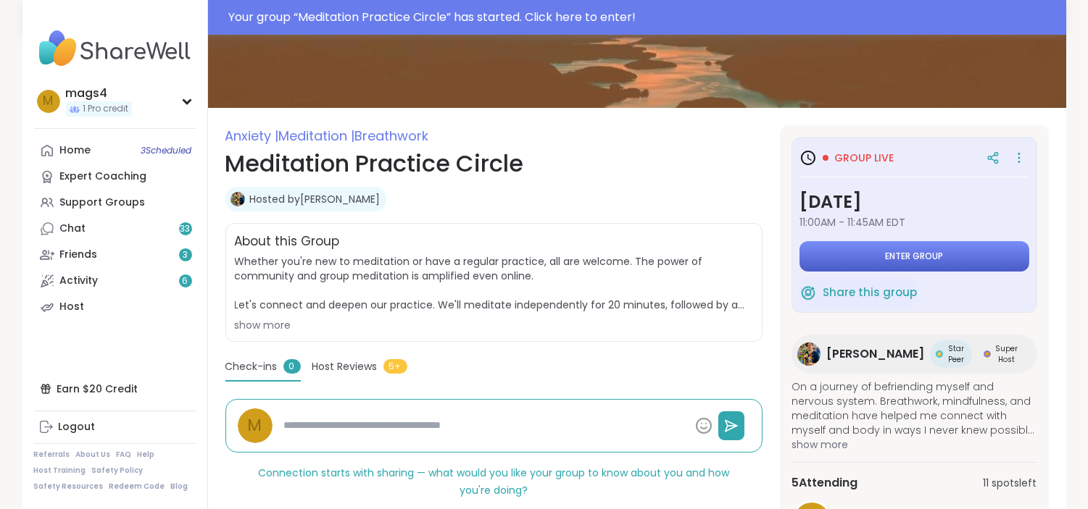
click at [916, 251] on span "Enter group" at bounding box center [914, 257] width 58 height 12
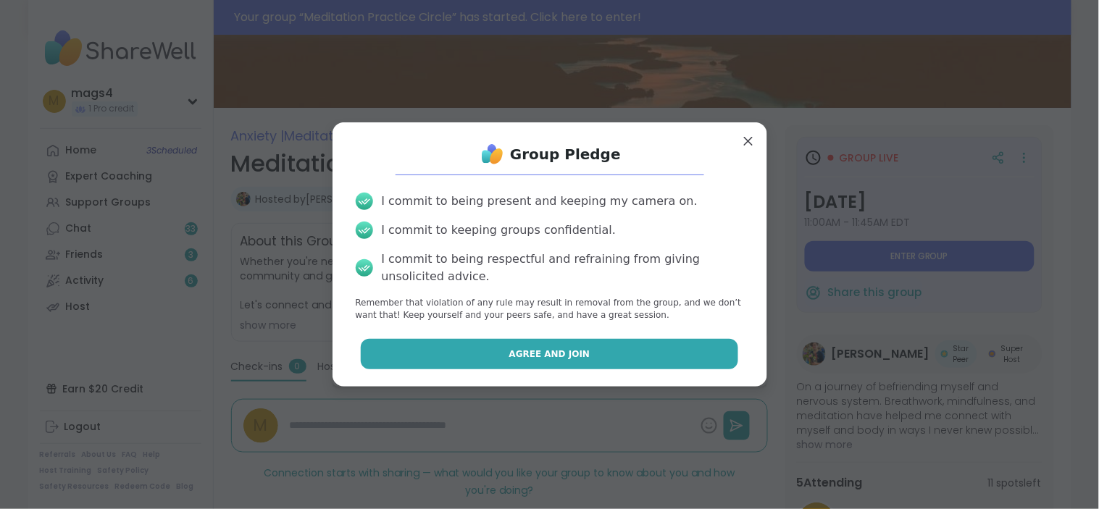
click at [530, 350] on span "Agree and Join" at bounding box center [549, 354] width 81 height 13
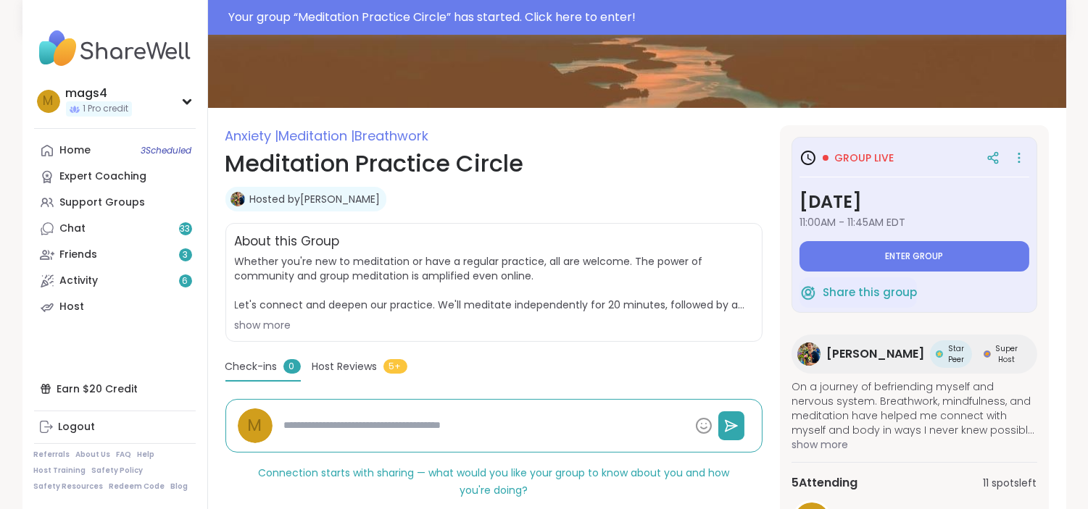
type textarea "*"
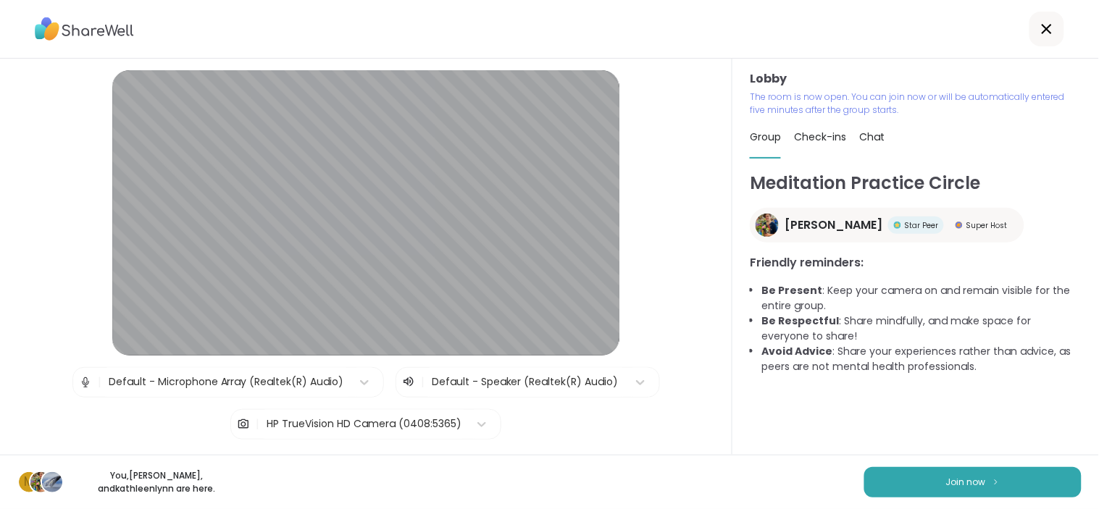
click at [966, 305] on li "Be Present : Keep your camera on and remain visible for the entire group." at bounding box center [922, 298] width 320 height 30
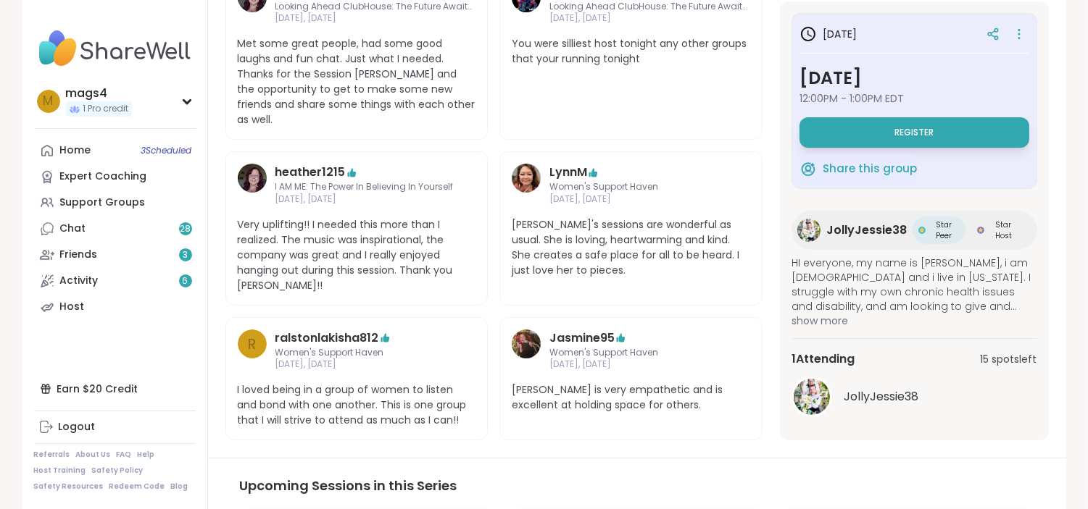
scroll to position [447, 0]
click at [819, 313] on span "show more" at bounding box center [914, 320] width 246 height 14
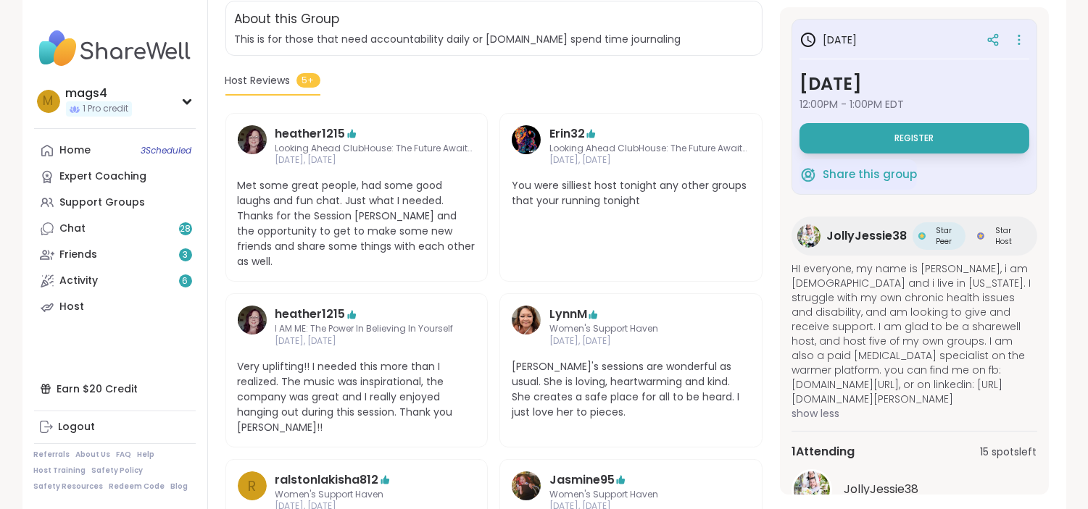
scroll to position [303, 0]
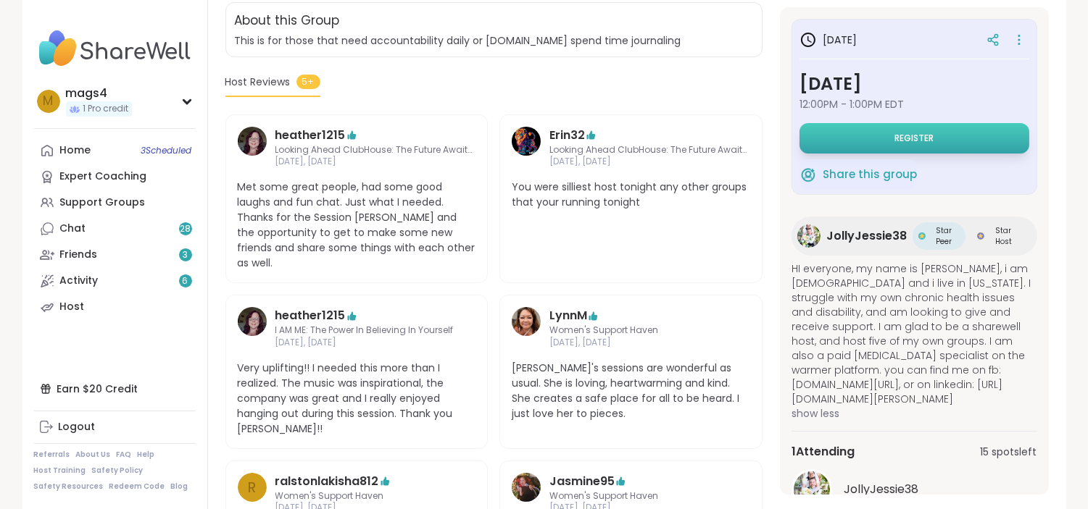
click at [914, 135] on span "Register" at bounding box center [913, 139] width 39 height 12
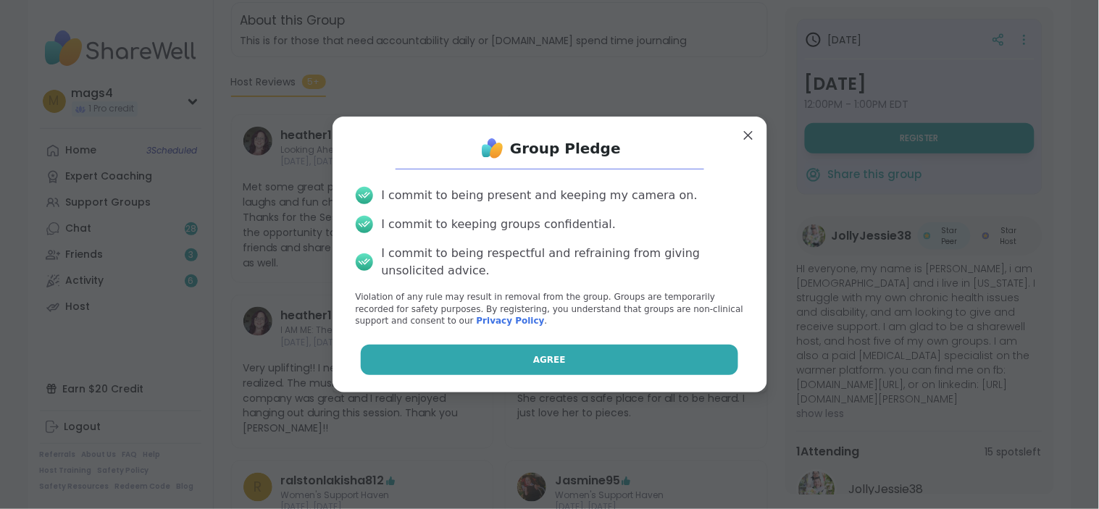
click at [533, 356] on span "Agree" at bounding box center [549, 360] width 33 height 13
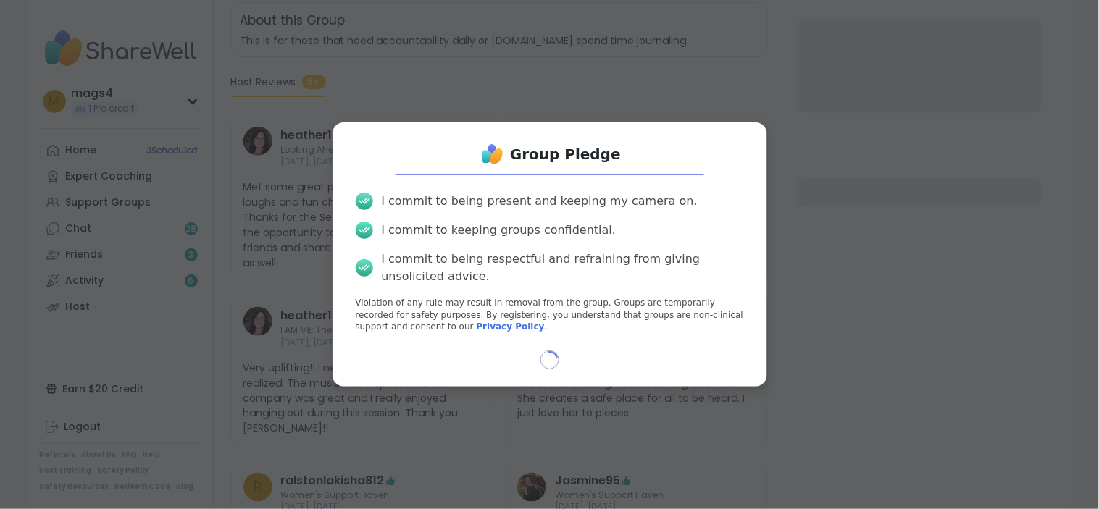
select select "**"
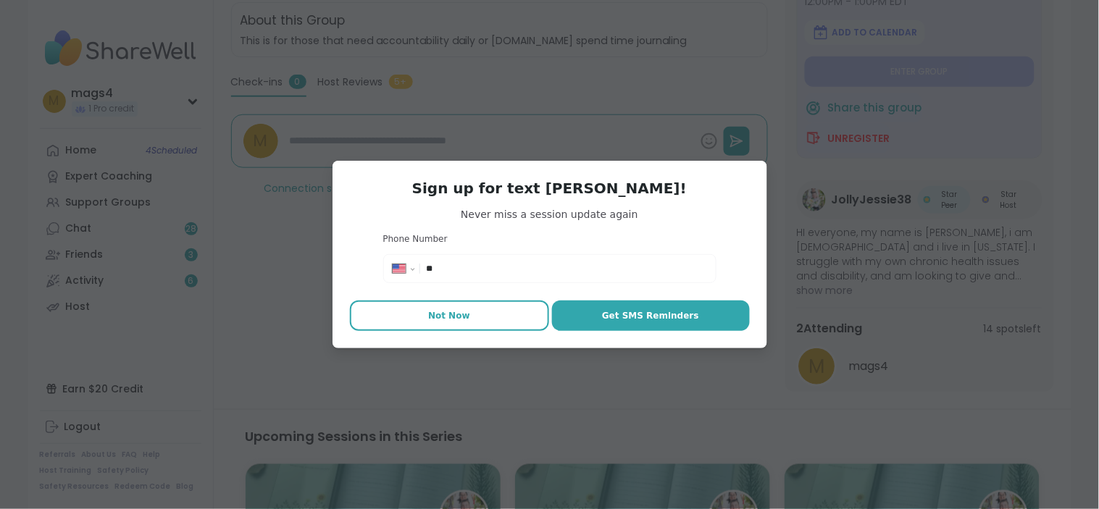
click at [451, 314] on span "Not Now" at bounding box center [449, 315] width 42 height 13
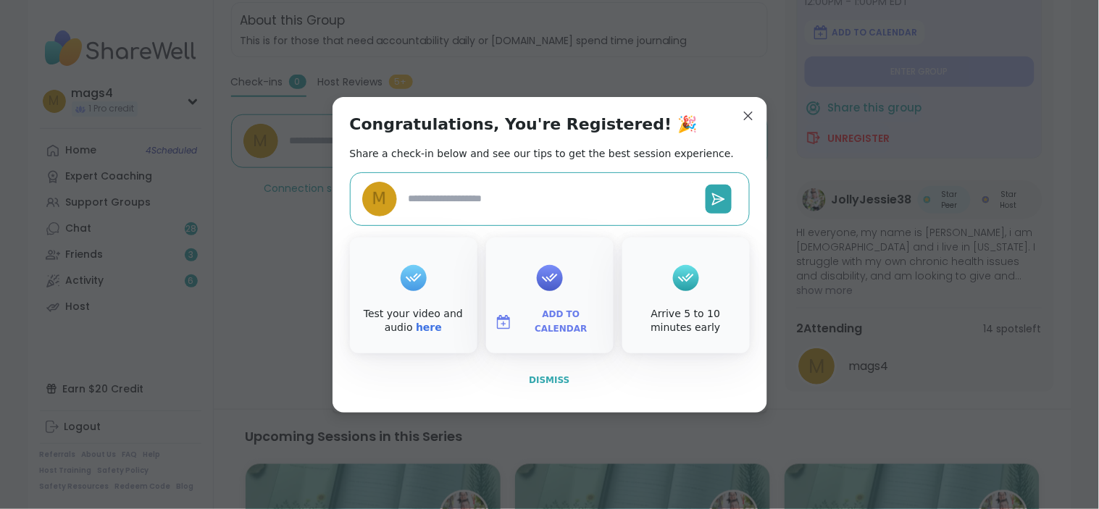
click at [551, 380] on span "Dismiss" at bounding box center [549, 380] width 41 height 10
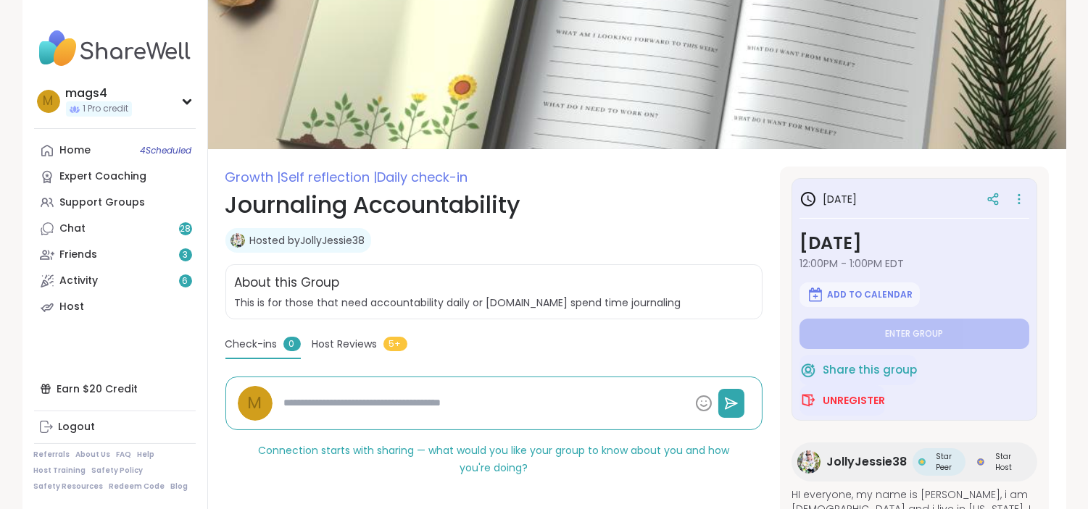
scroll to position [0, 0]
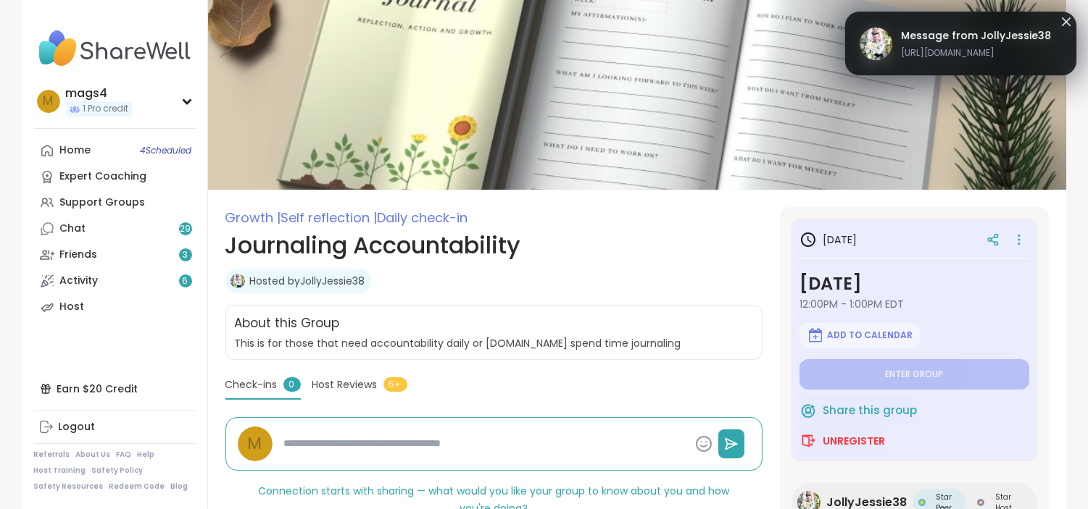
type textarea "*"
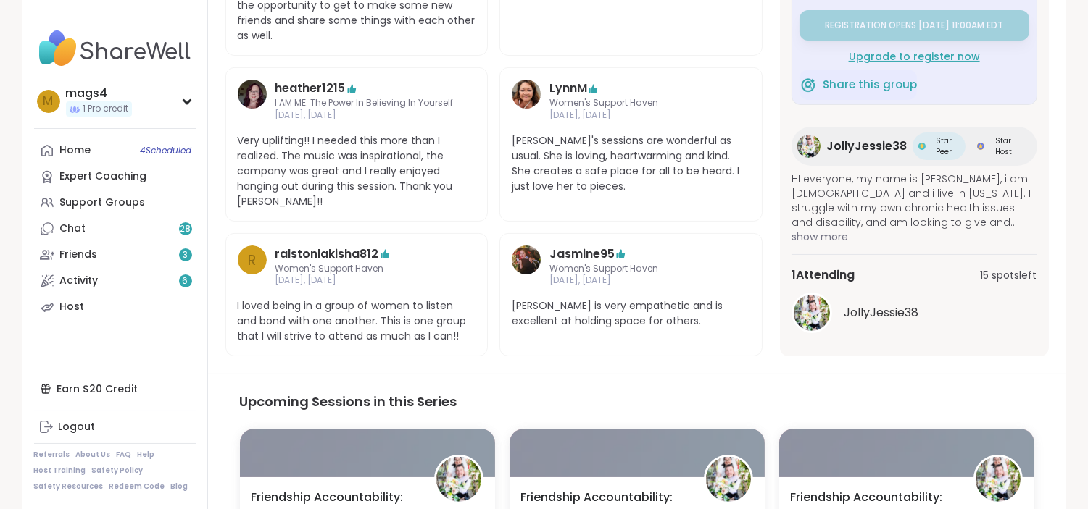
scroll to position [546, 0]
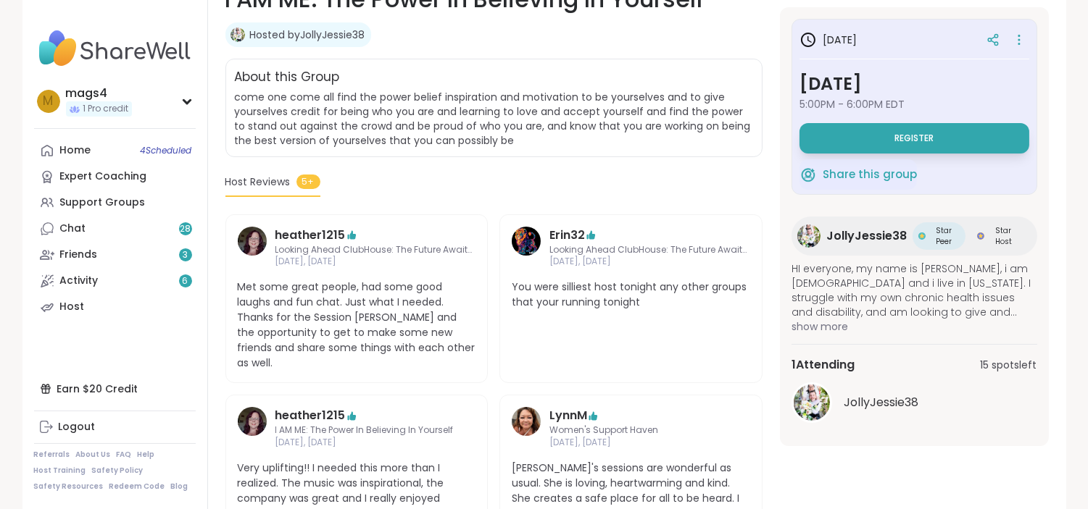
scroll to position [245, 0]
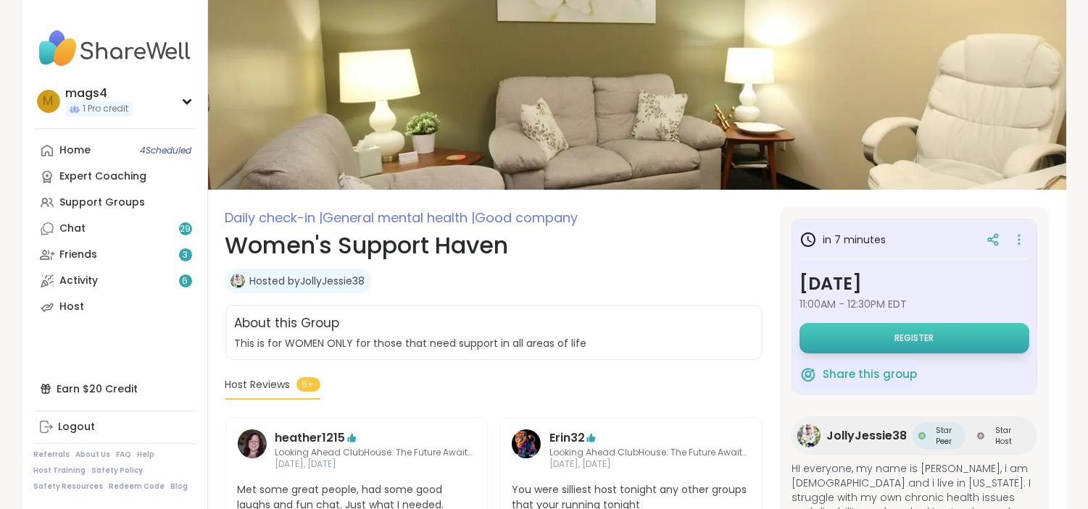
click at [897, 338] on span "Register" at bounding box center [913, 339] width 39 height 12
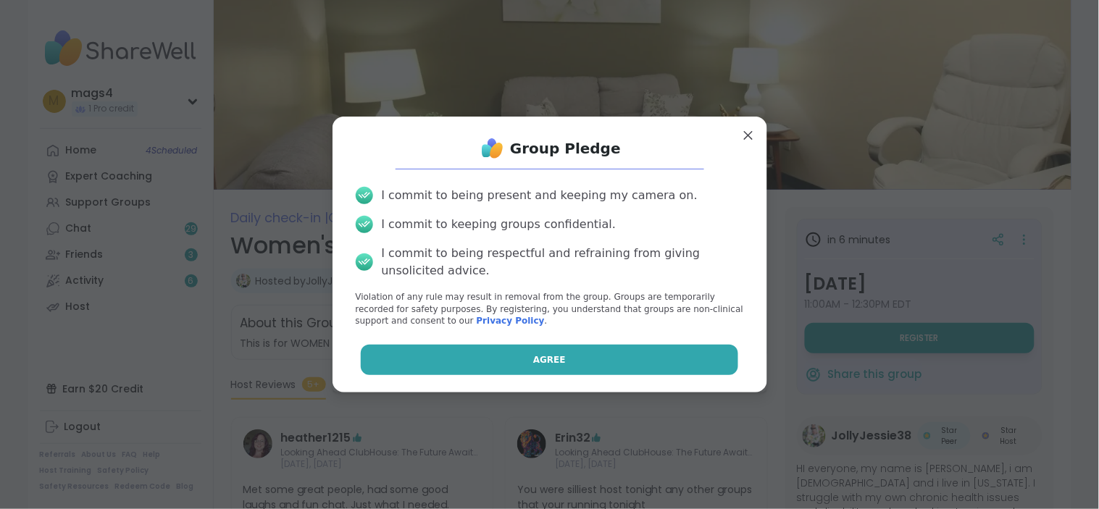
click at [575, 350] on button "Agree" at bounding box center [549, 360] width 377 height 30
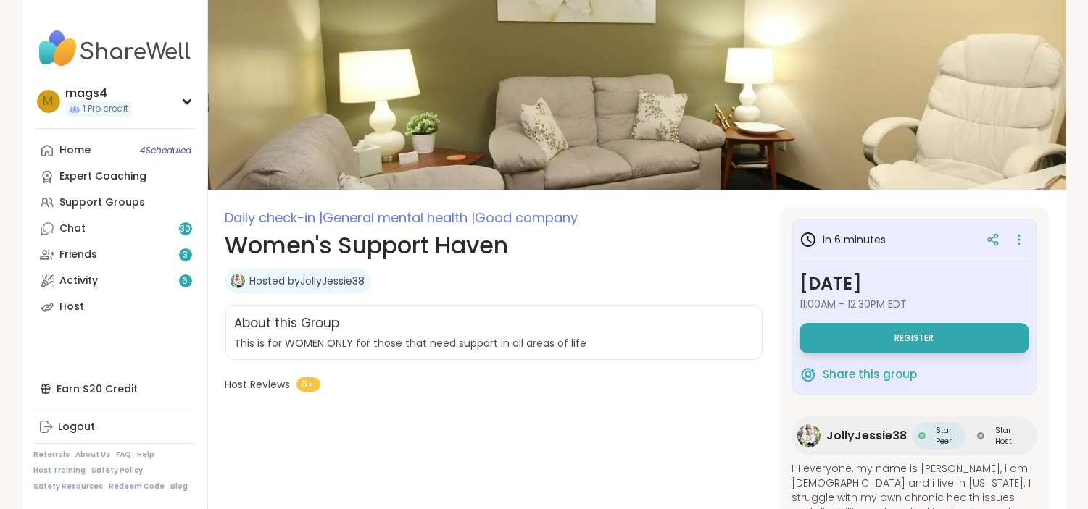
click at [716, 280] on div "Hosted by JollyJessie38" at bounding box center [493, 281] width 537 height 25
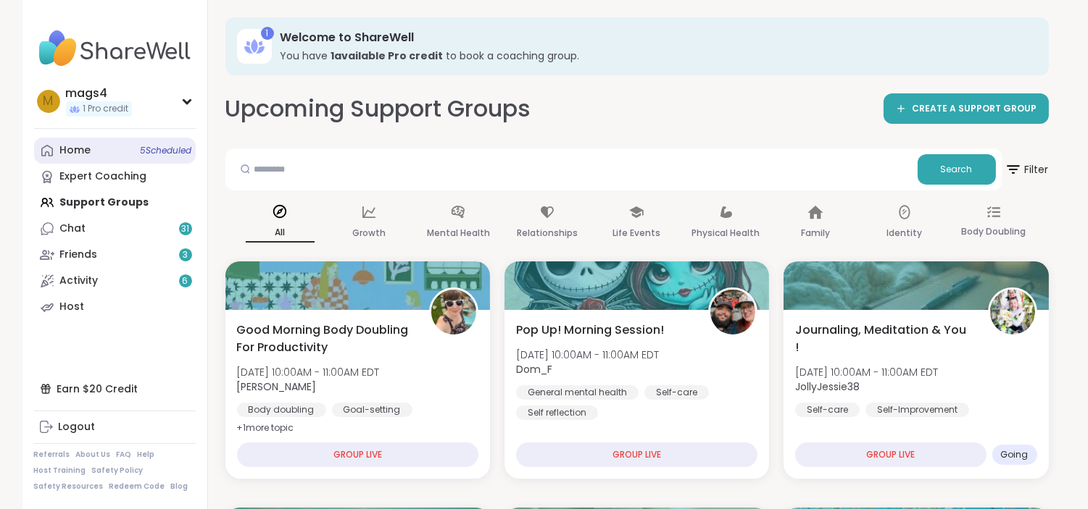
click at [91, 148] on link "Home 5 Scheduled" at bounding box center [115, 151] width 162 height 26
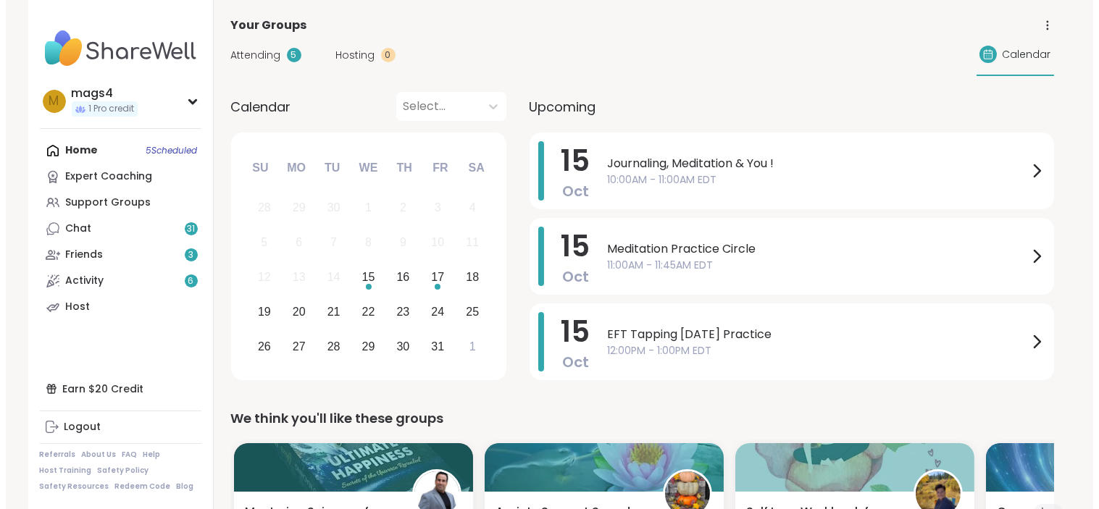
scroll to position [160, 0]
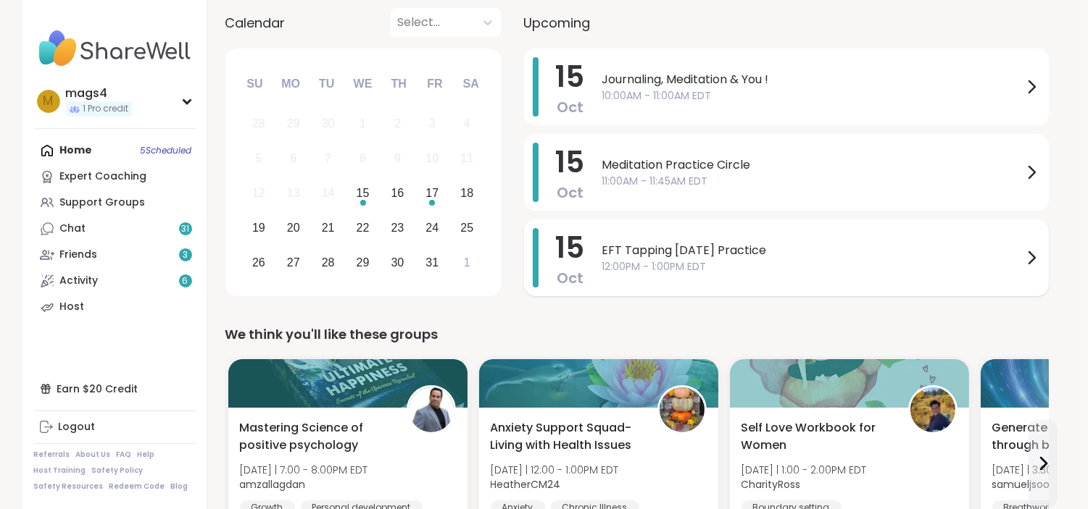
click at [1030, 256] on icon at bounding box center [1030, 257] width 17 height 17
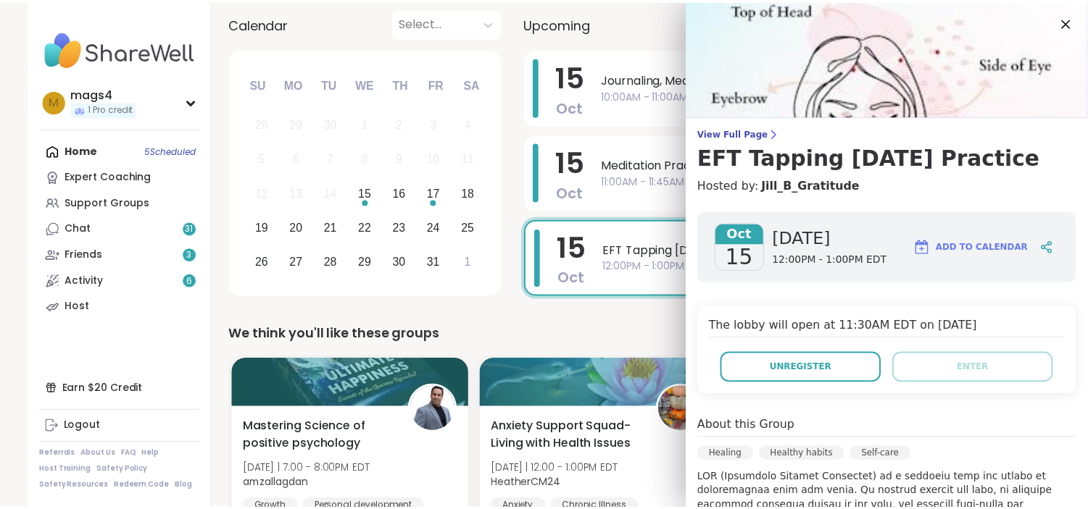
scroll to position [196, 0]
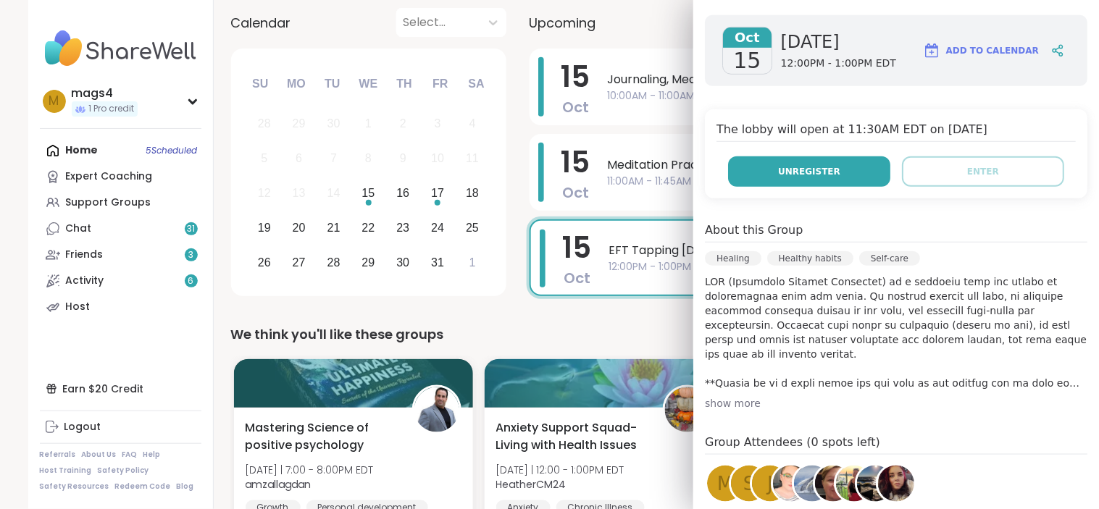
click at [790, 178] on button "Unregister" at bounding box center [809, 172] width 162 height 30
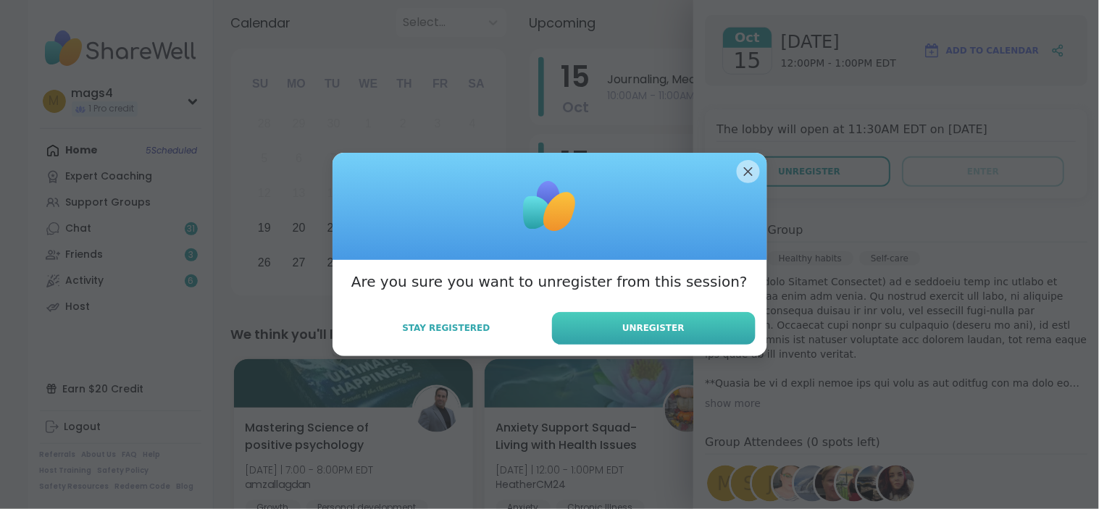
click at [594, 327] on button "Unregister" at bounding box center [654, 328] width 204 height 33
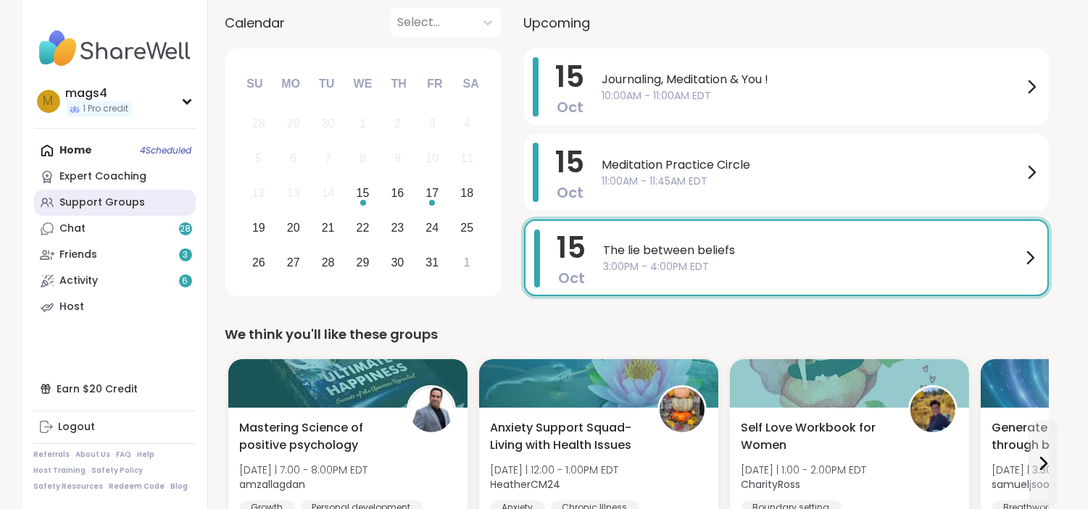
click at [80, 197] on div "Support Groups" at bounding box center [102, 203] width 85 height 14
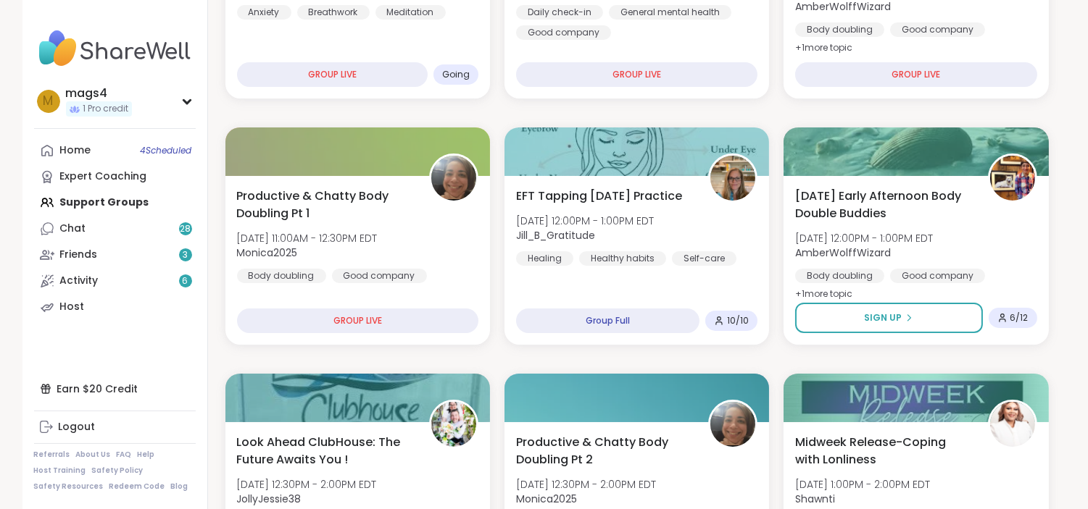
scroll to position [381, 0]
